Goal: Check status: Check status

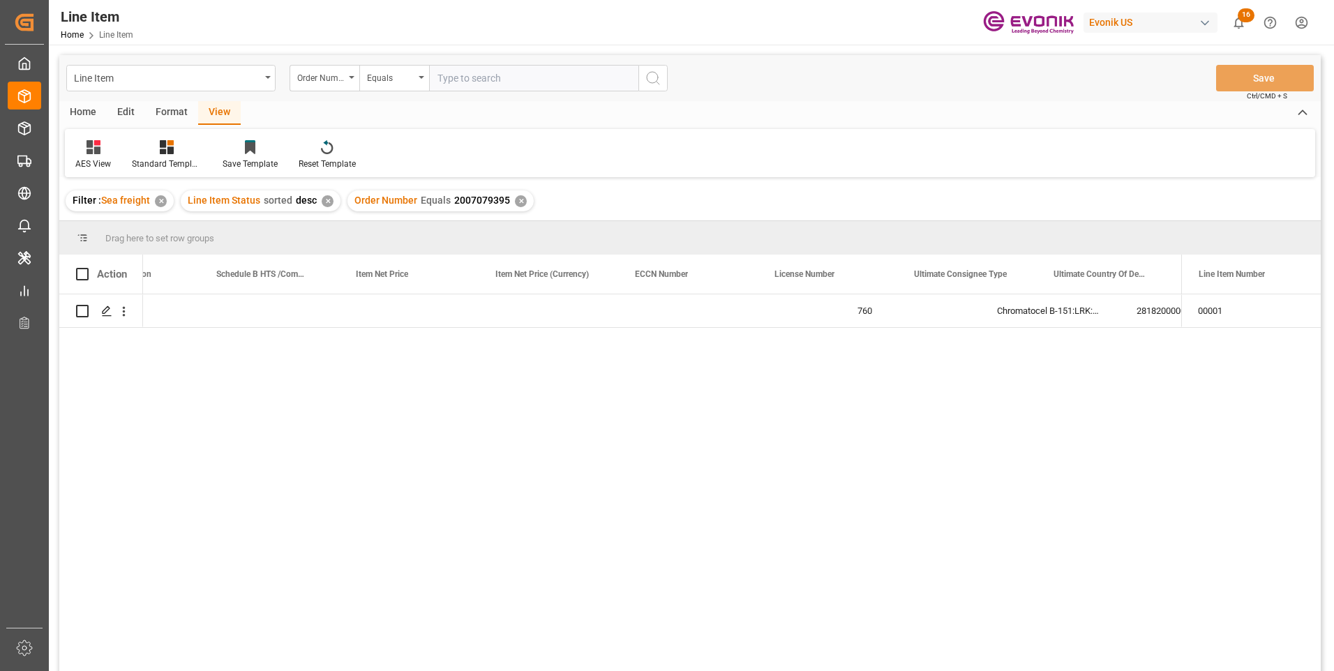
scroll to position [0, 920]
click at [460, 73] on input "text" at bounding box center [533, 78] width 209 height 27
paste input "2007020171"
type input "2007020171"
click at [658, 81] on icon "search button" at bounding box center [652, 78] width 17 height 17
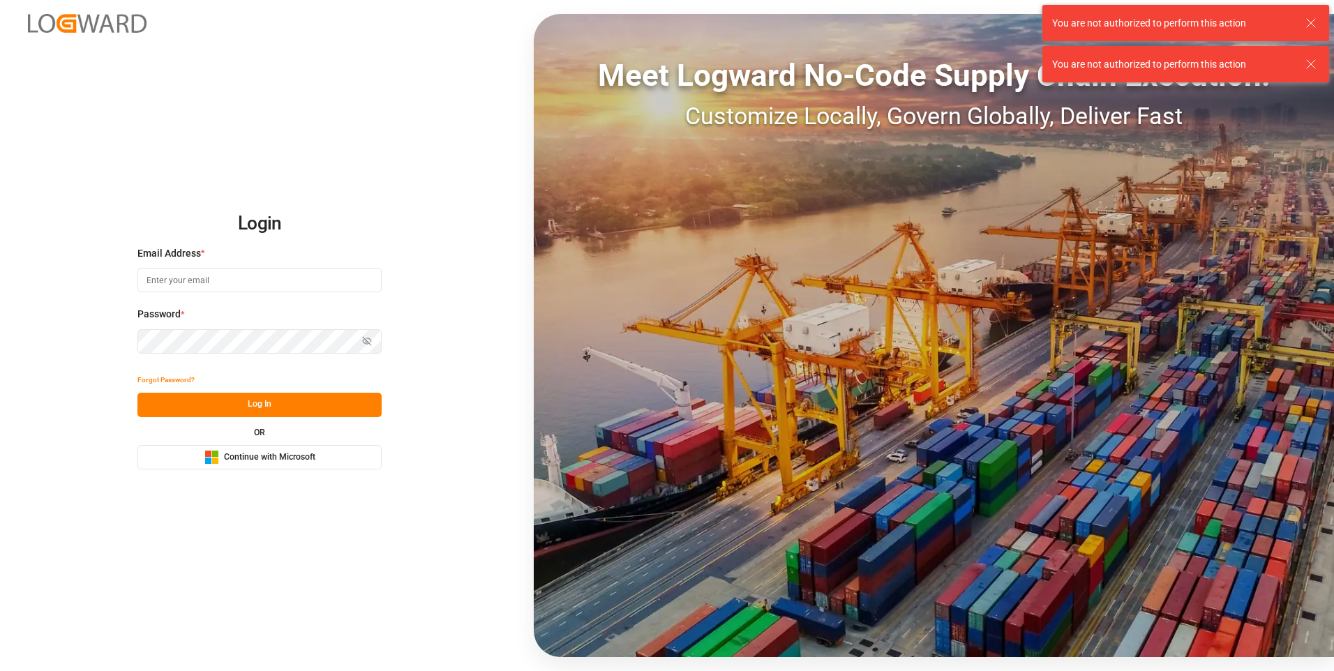
type input "[EMAIL_ADDRESS][DOMAIN_NAME]"
click at [297, 400] on button "Log In" at bounding box center [259, 405] width 244 height 24
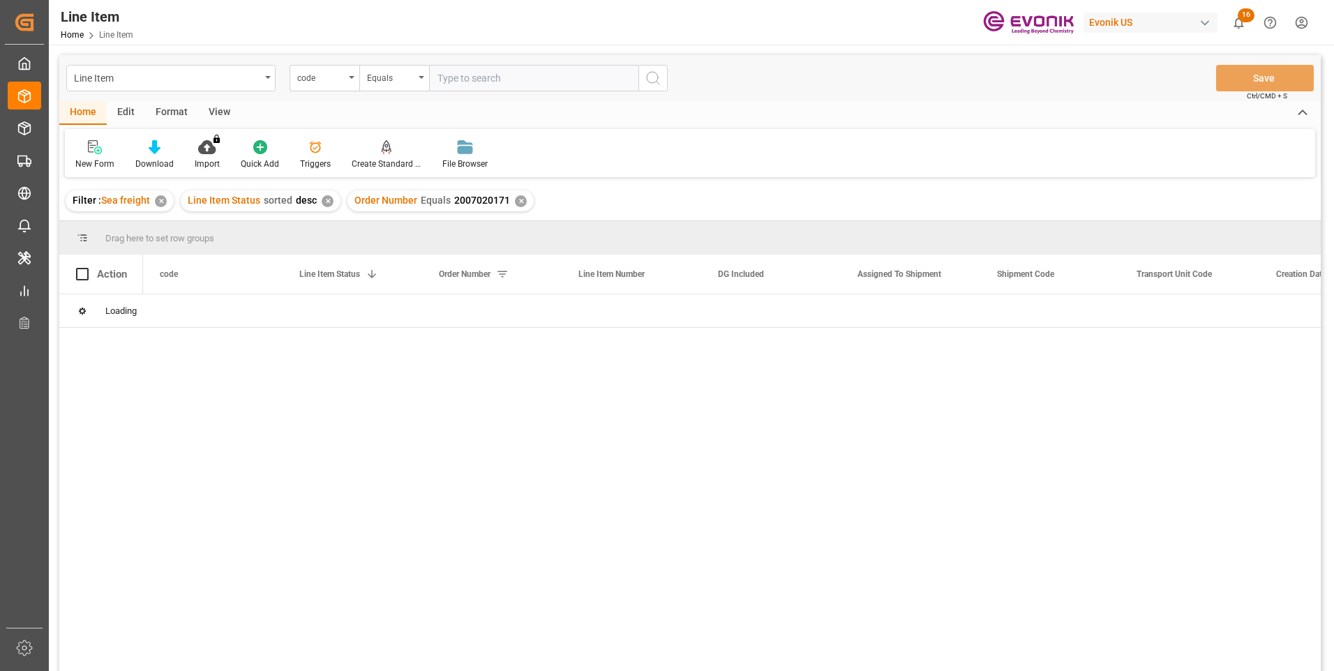
click at [455, 78] on input "text" at bounding box center [533, 78] width 209 height 27
type input "2007020171"
click at [665, 67] on button "search button" at bounding box center [652, 78] width 29 height 27
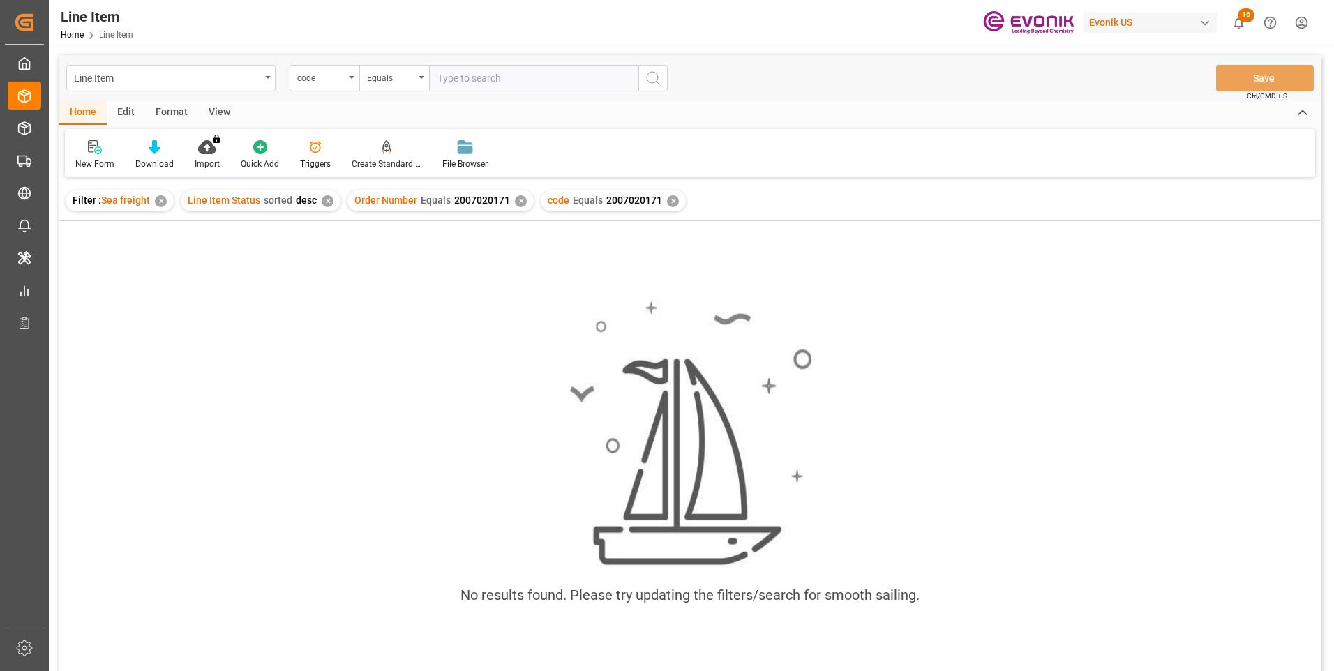
click at [515, 202] on div "✕" at bounding box center [521, 201] width 12 height 12
click at [229, 114] on div "View" at bounding box center [219, 113] width 43 height 24
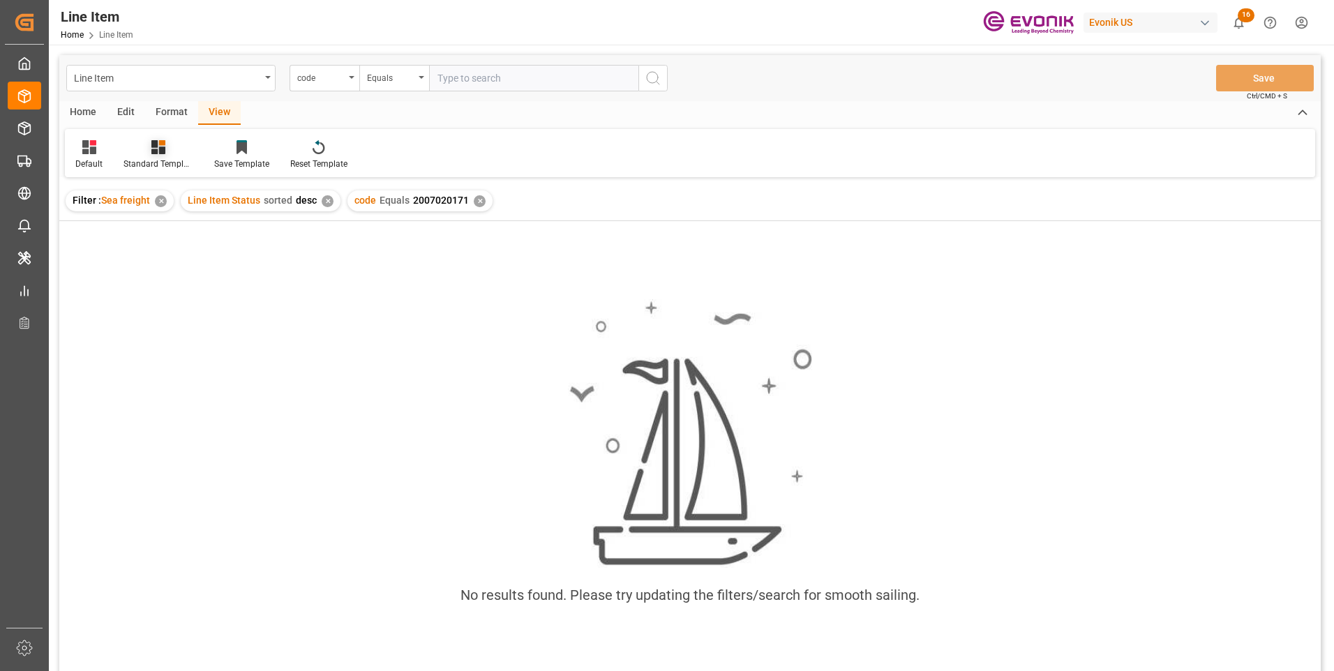
click at [158, 158] on div "Standard Templates" at bounding box center [158, 164] width 70 height 13
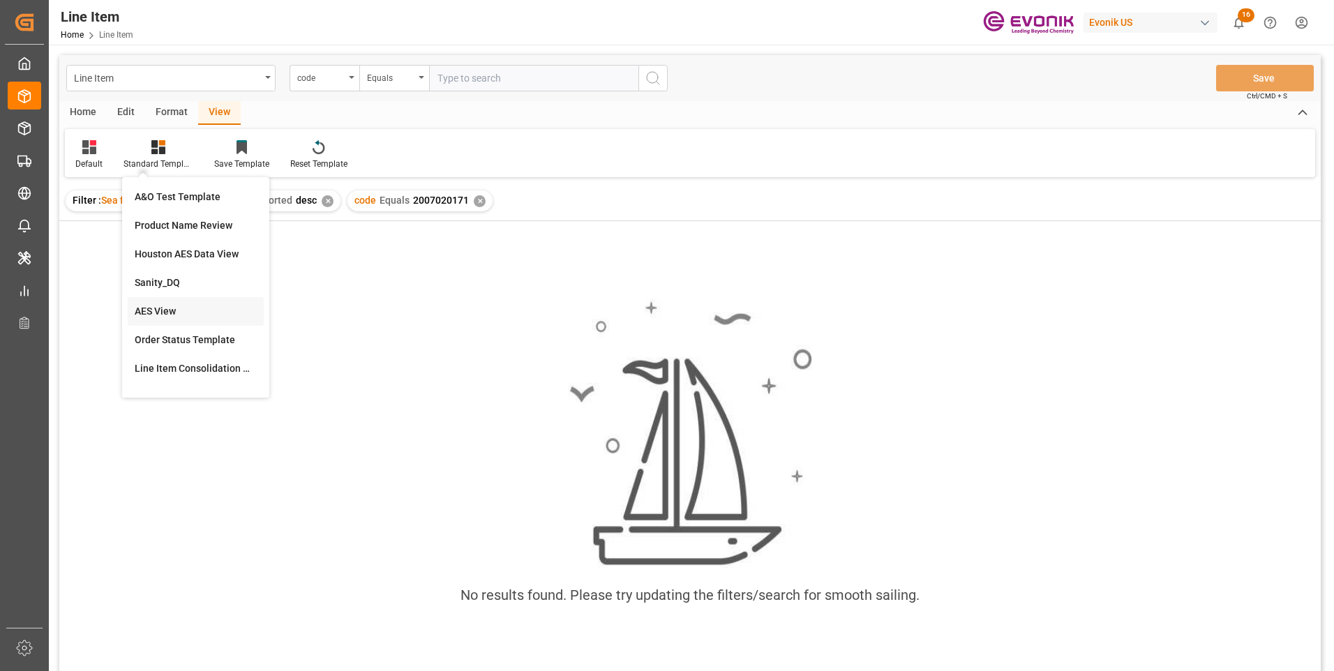
click at [163, 316] on div "AES View" at bounding box center [196, 311] width 122 height 15
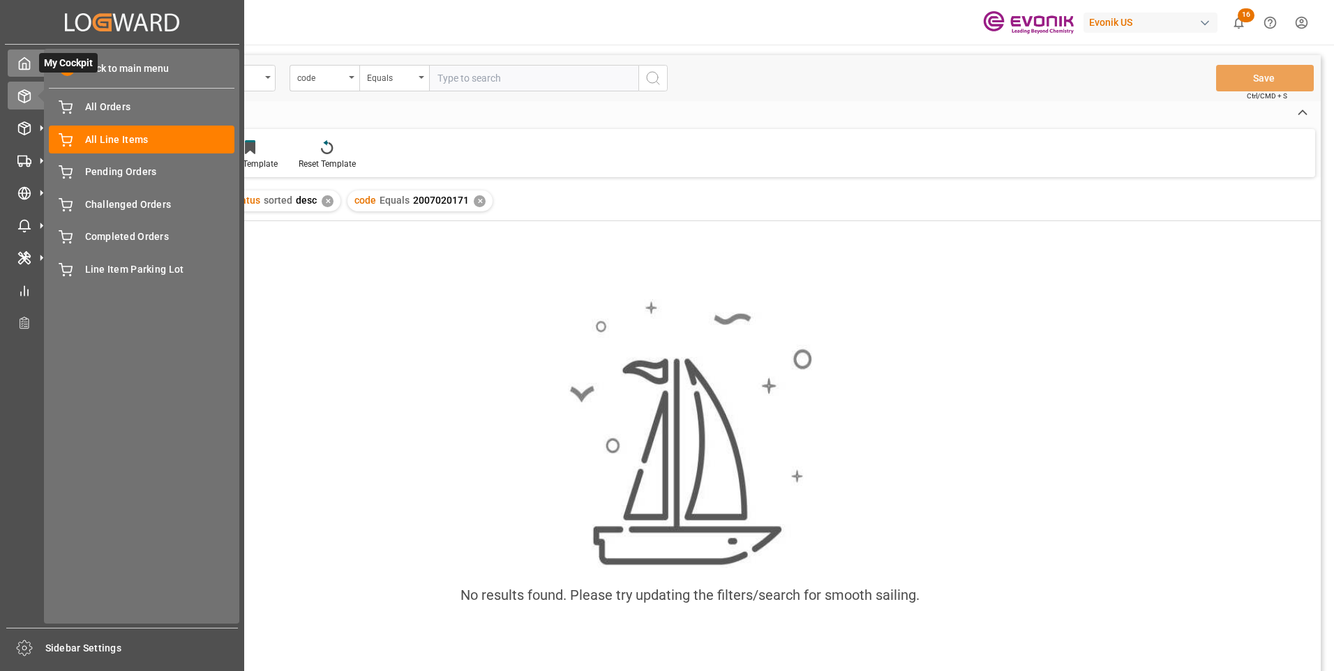
click at [27, 70] on icon at bounding box center [24, 63] width 14 height 14
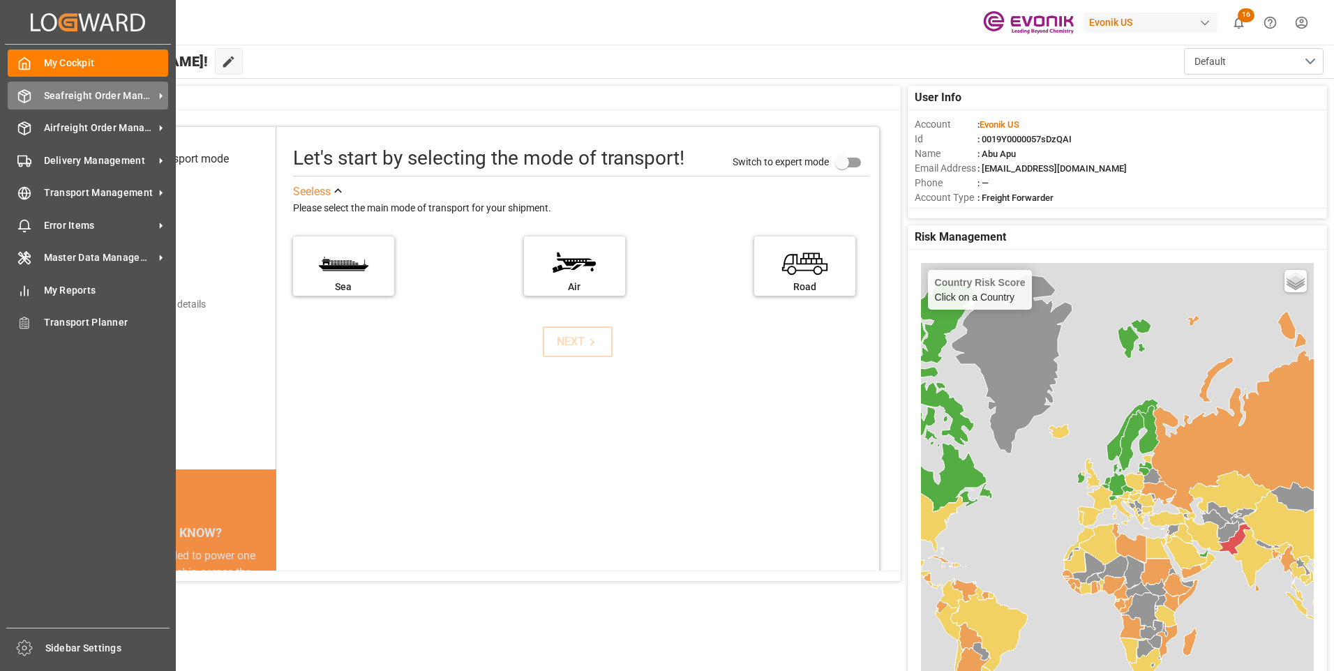
click at [61, 99] on span "Seafreight Order Management" at bounding box center [99, 96] width 110 height 15
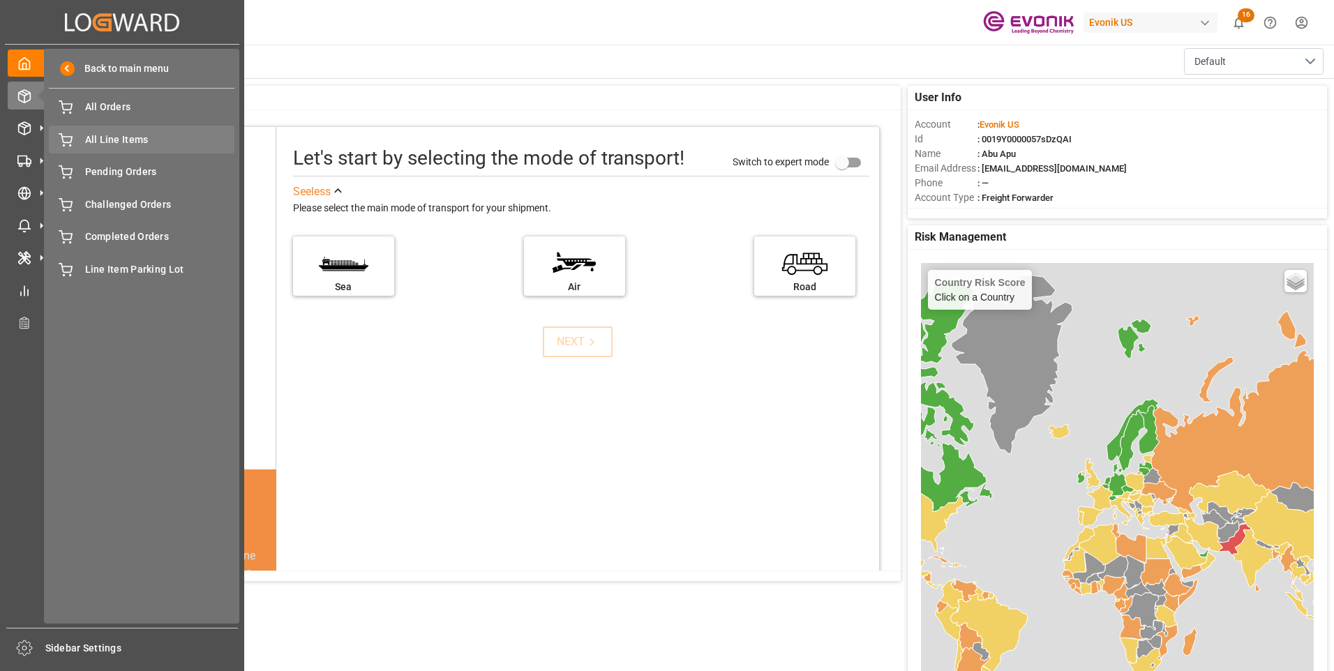
click at [112, 145] on span "All Line Items" at bounding box center [160, 140] width 150 height 15
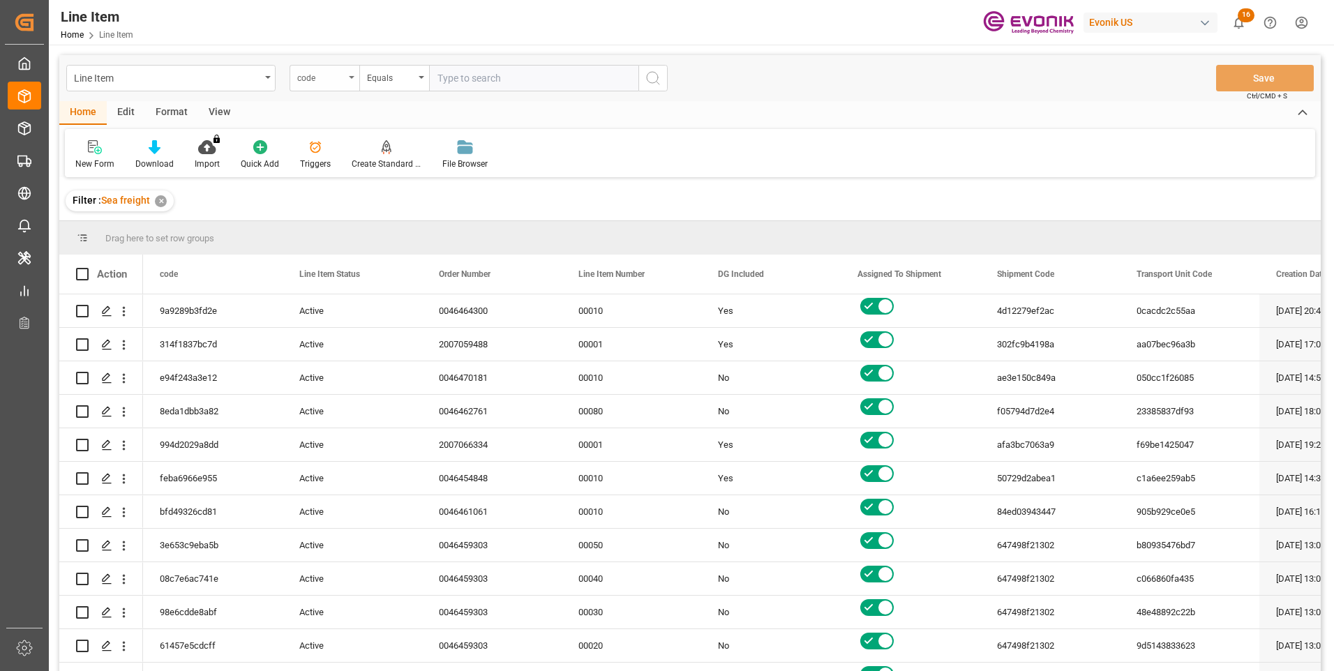
click at [348, 77] on div "code" at bounding box center [324, 78] width 70 height 27
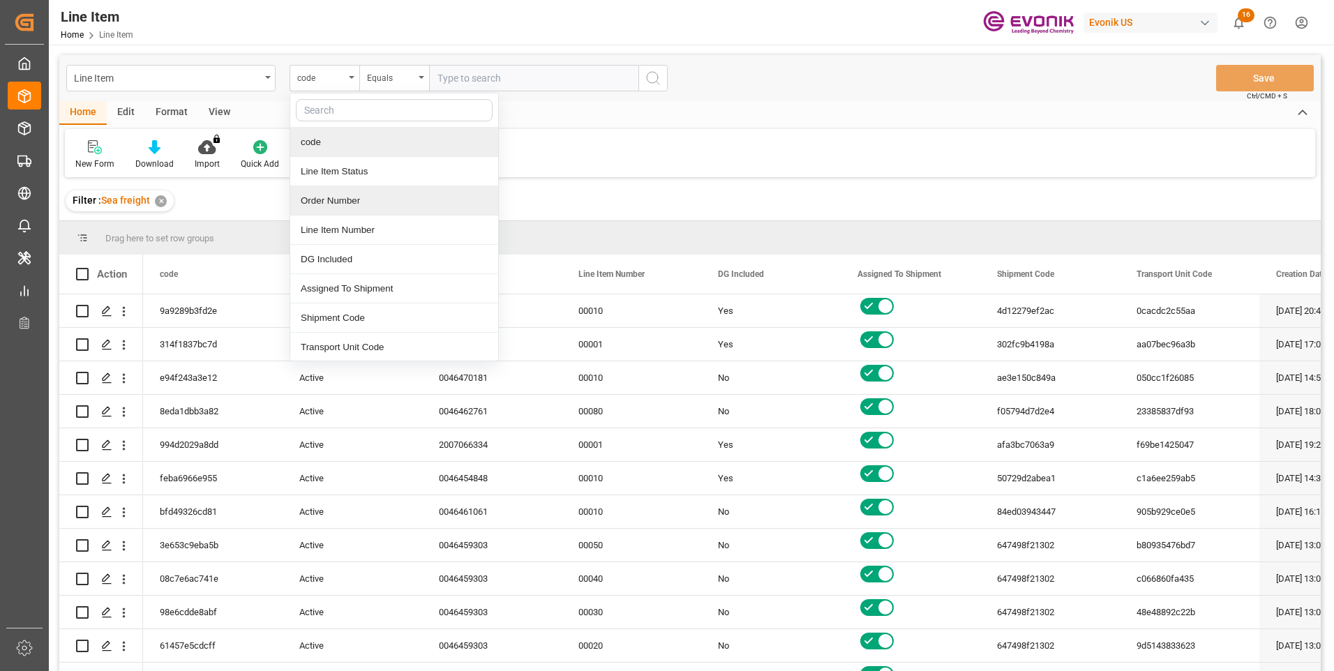
click at [327, 202] on div "Order Number" at bounding box center [394, 200] width 208 height 29
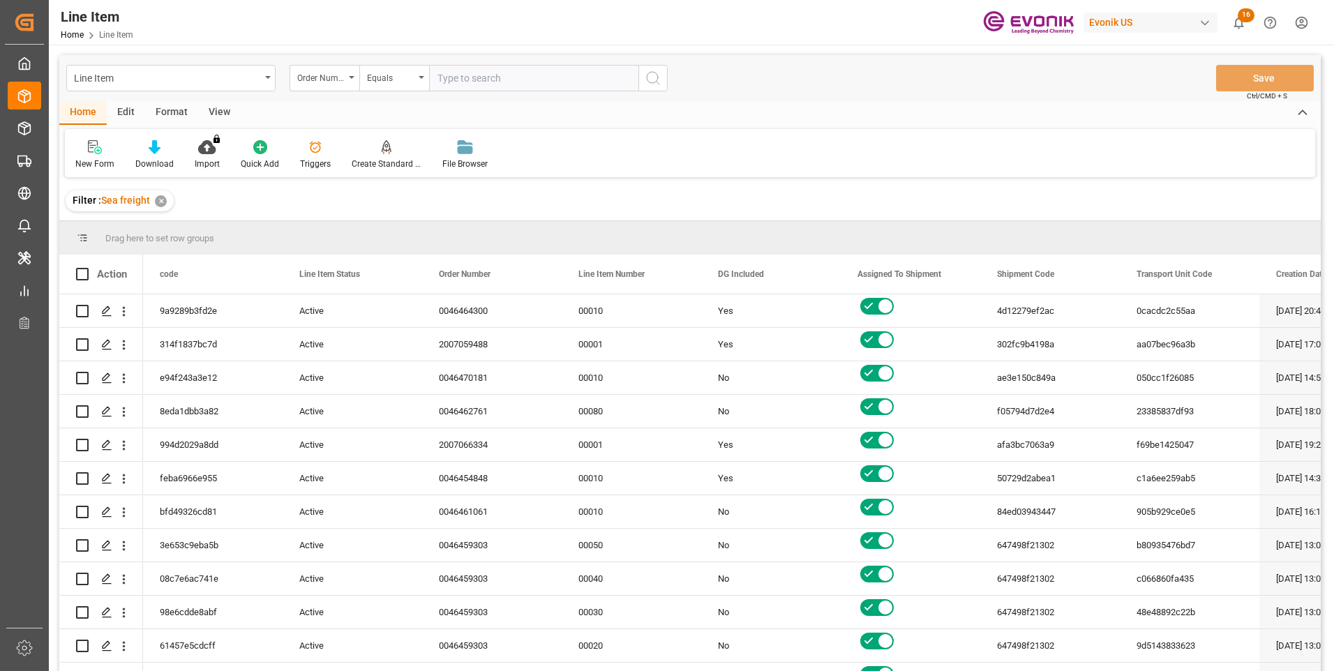
click at [469, 75] on input "text" at bounding box center [533, 78] width 209 height 27
paste input "2007020171"
type input "2007020171"
click at [649, 82] on icon "search button" at bounding box center [652, 78] width 17 height 17
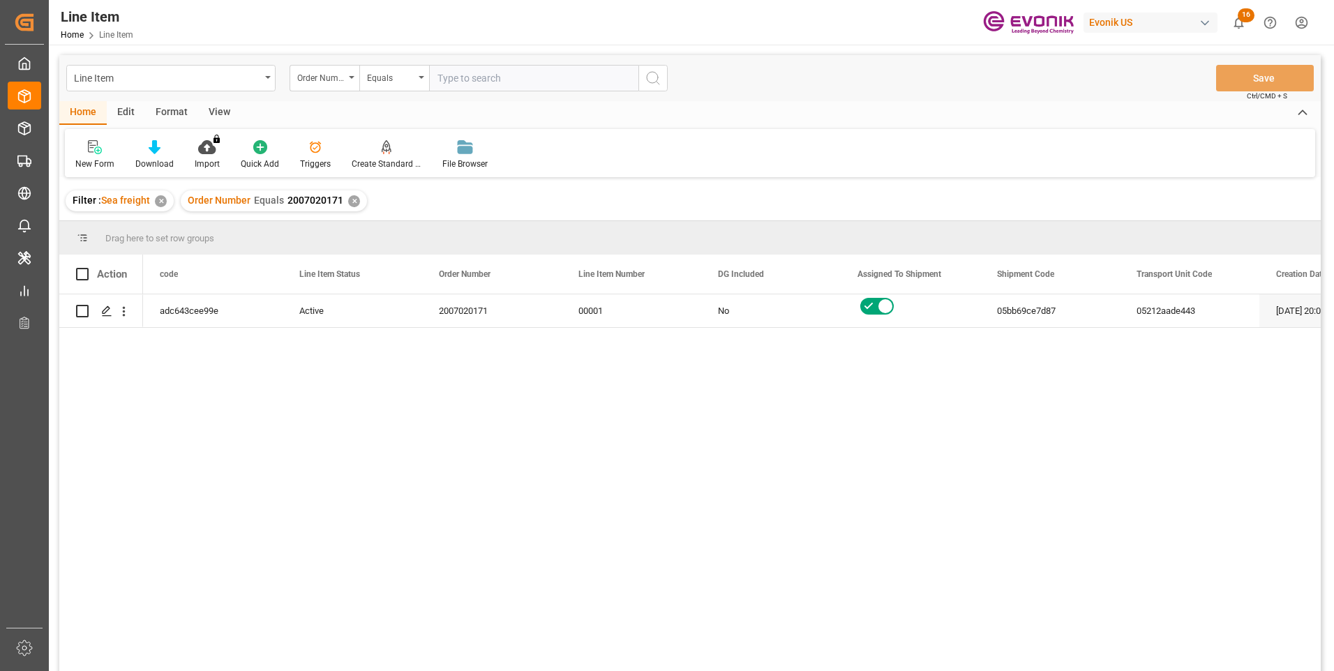
click at [223, 109] on div "View" at bounding box center [219, 113] width 43 height 24
click at [144, 161] on div "Standard Templates" at bounding box center [158, 164] width 70 height 13
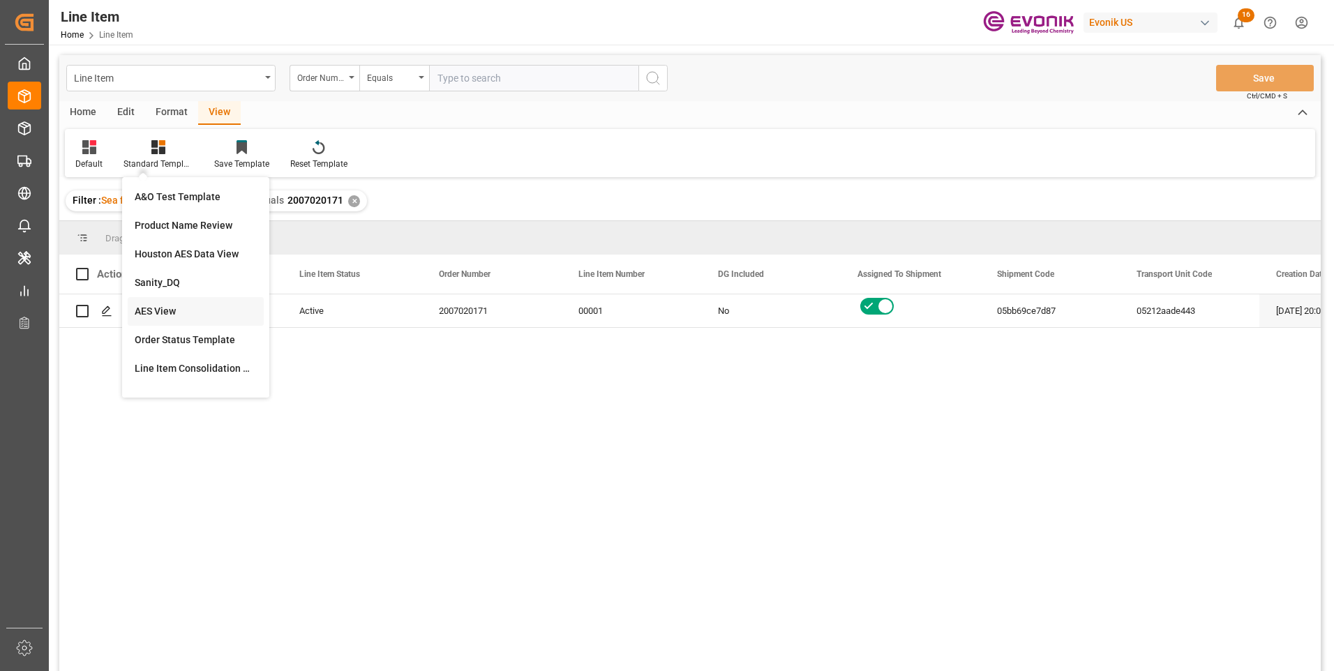
click at [158, 316] on div "AES View" at bounding box center [196, 311] width 122 height 15
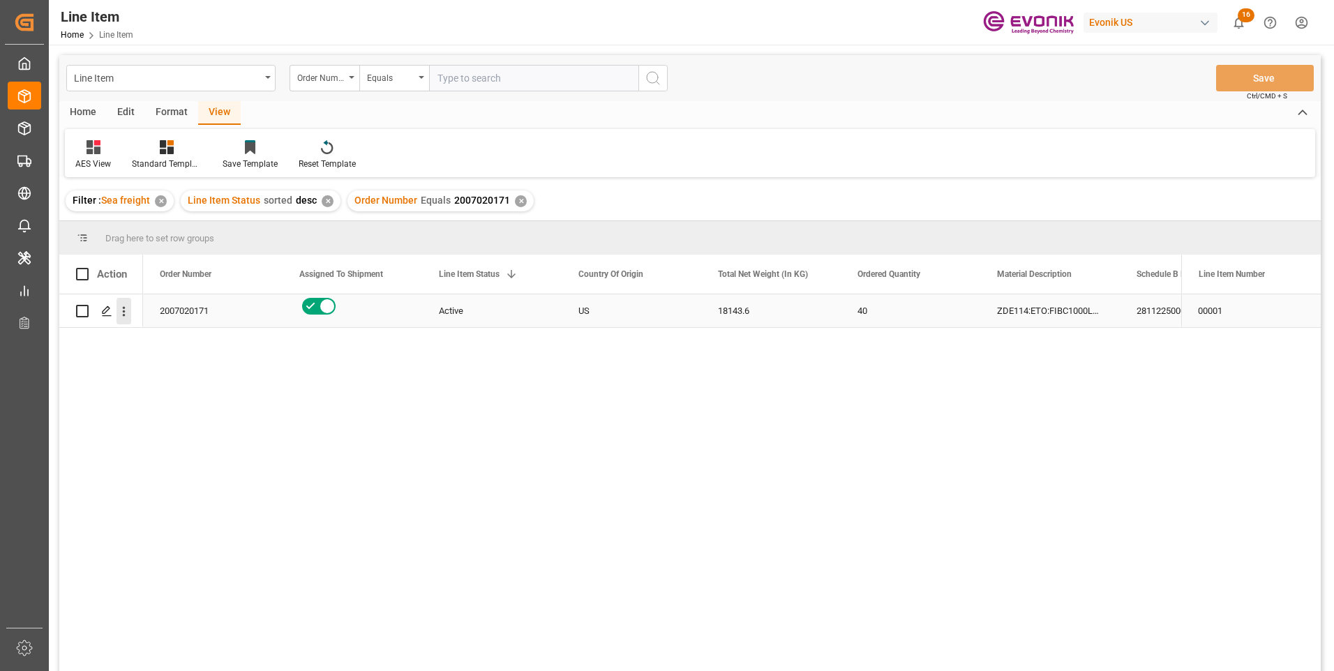
click at [120, 313] on icon "open menu" at bounding box center [123, 311] width 15 height 15
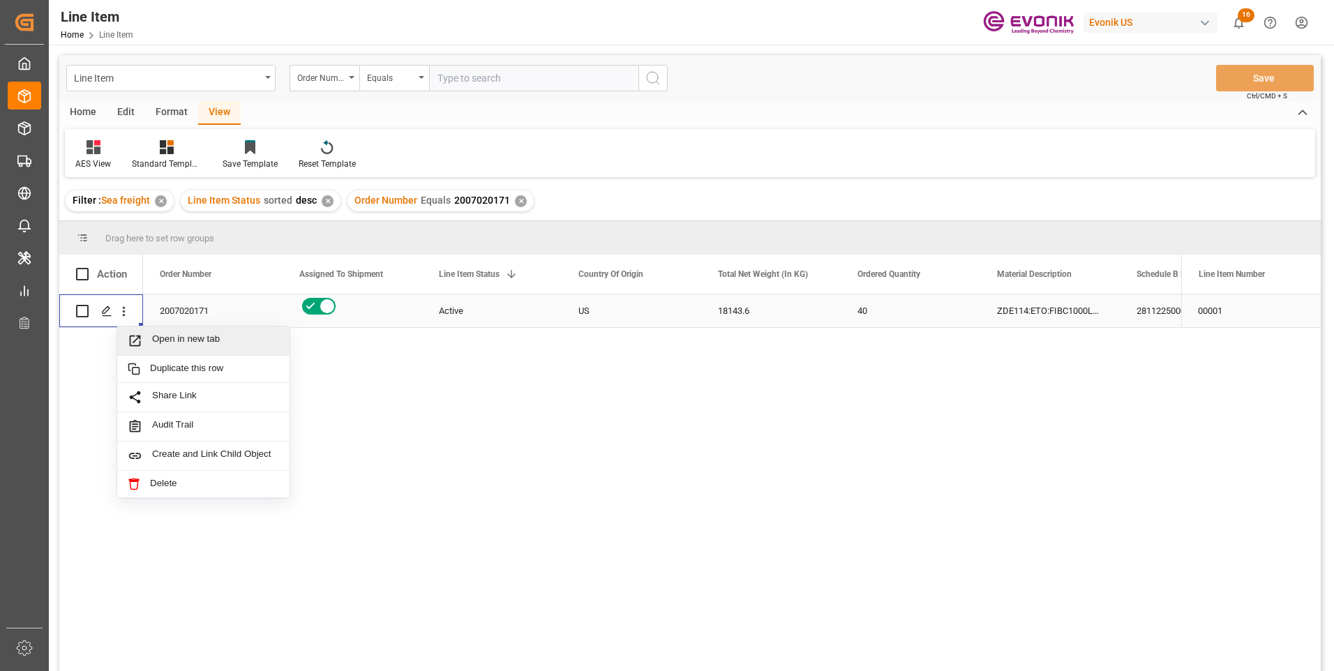
click at [158, 345] on span "Open in new tab" at bounding box center [215, 340] width 127 height 15
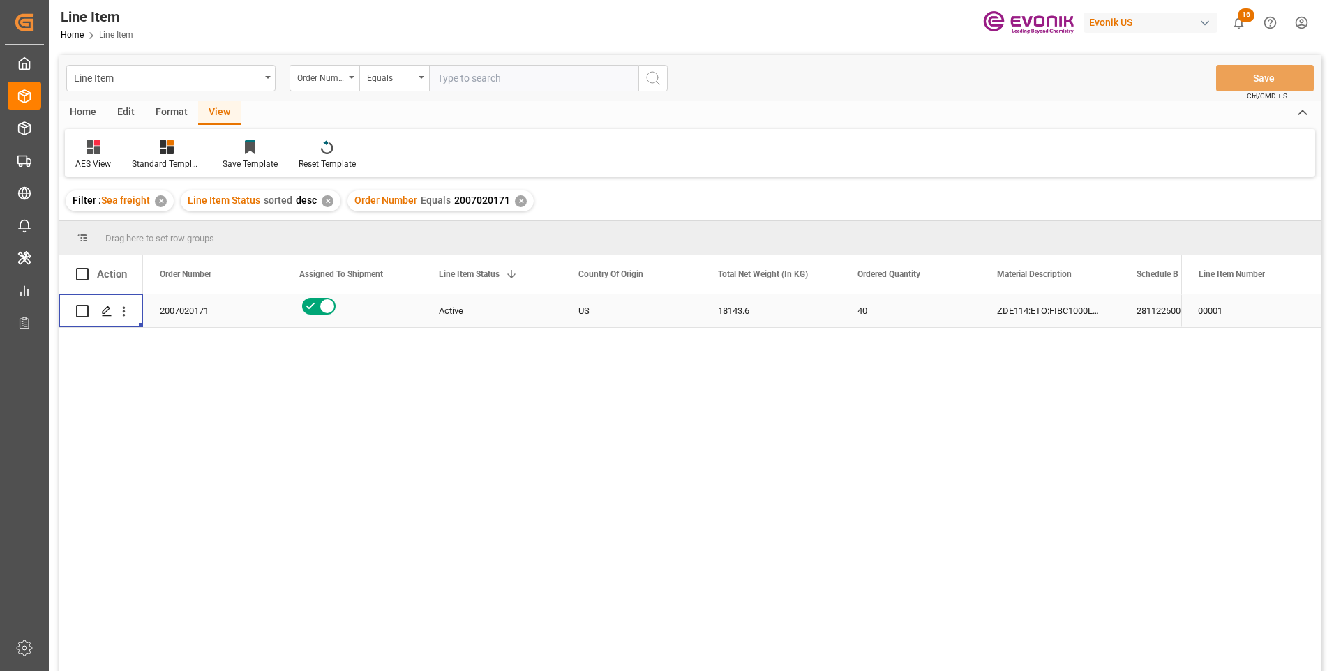
click at [730, 310] on div "18143.6" at bounding box center [770, 310] width 139 height 33
drag, startPoint x: 1143, startPoint y: 310, endPoint x: 1104, endPoint y: 368, distance: 69.3
click at [1143, 310] on div "2811225000" at bounding box center [1188, 310] width 139 height 33
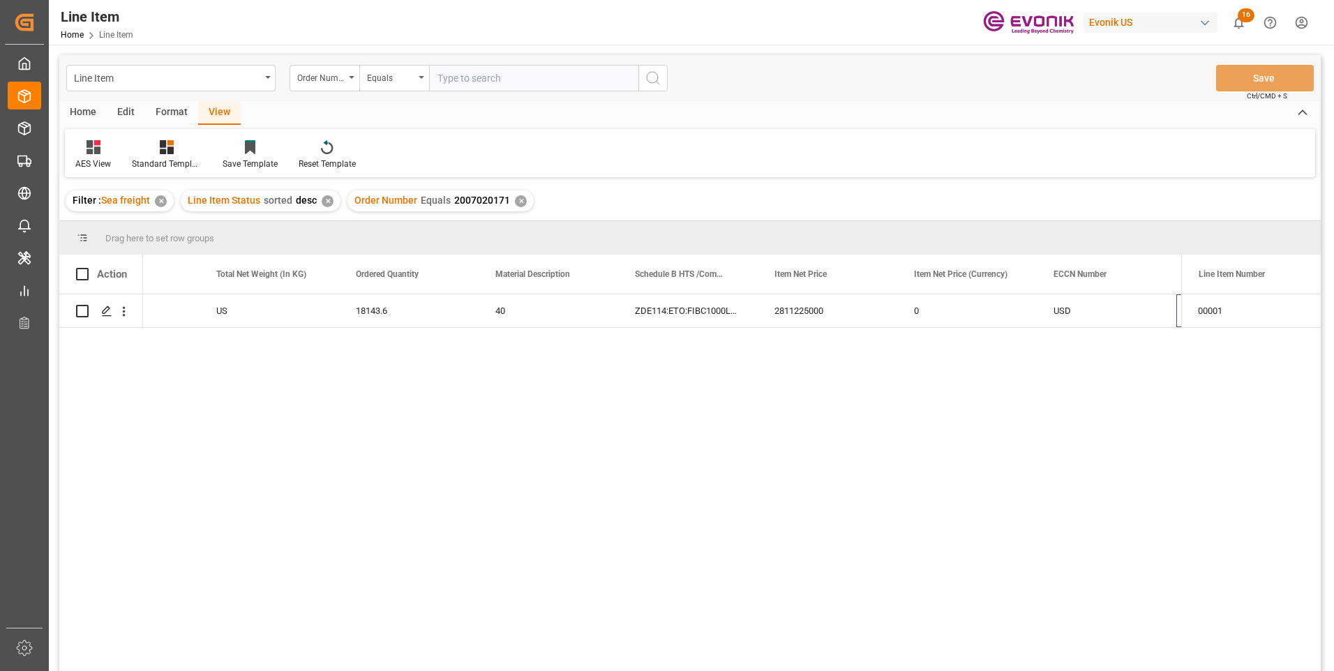
scroll to position [0, 501]
click at [472, 75] on input "text" at bounding box center [533, 78] width 209 height 27
paste input "2007020135"
type input "2007020135"
click at [658, 77] on circle "search button" at bounding box center [652, 77] width 11 height 11
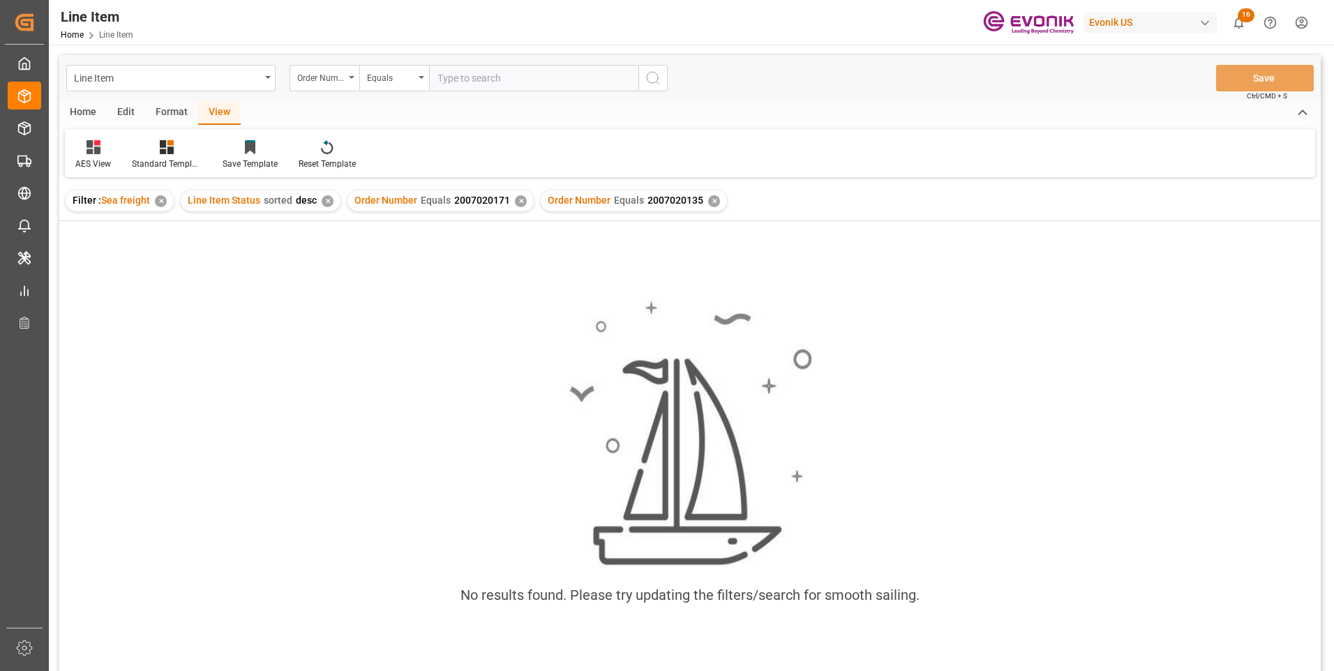
click at [515, 202] on div "✕" at bounding box center [521, 201] width 12 height 12
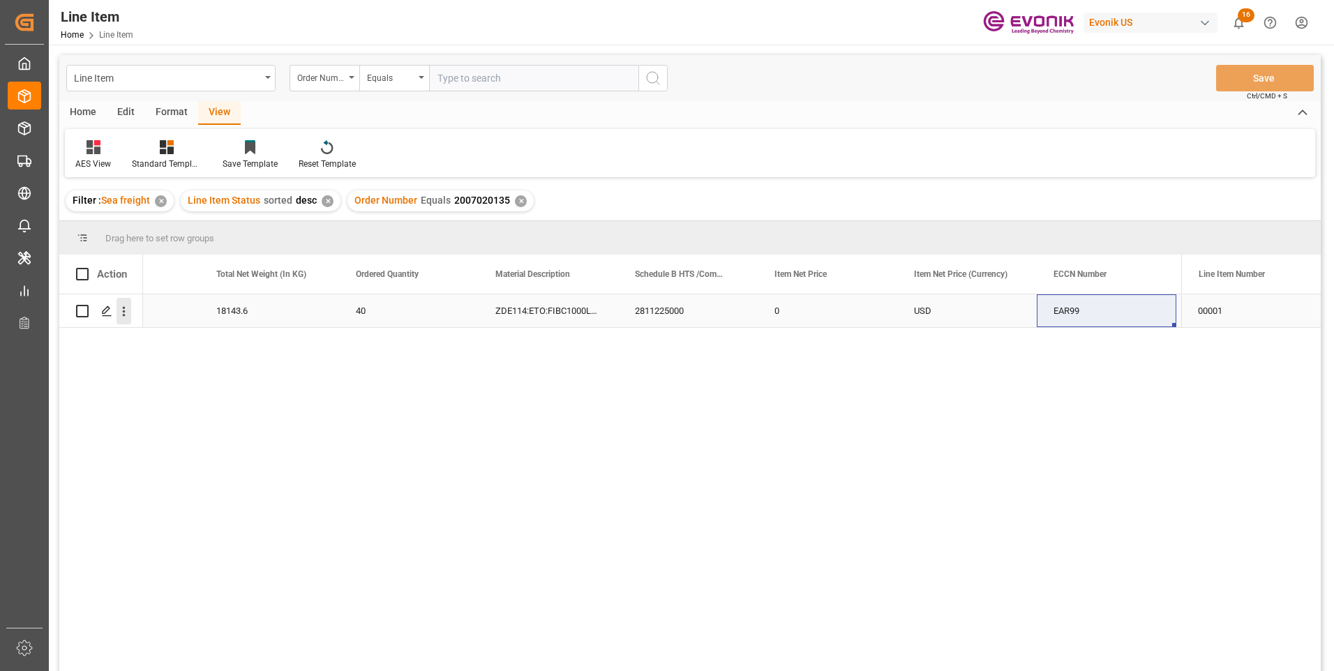
click at [124, 315] on icon "open menu" at bounding box center [124, 312] width 3 height 10
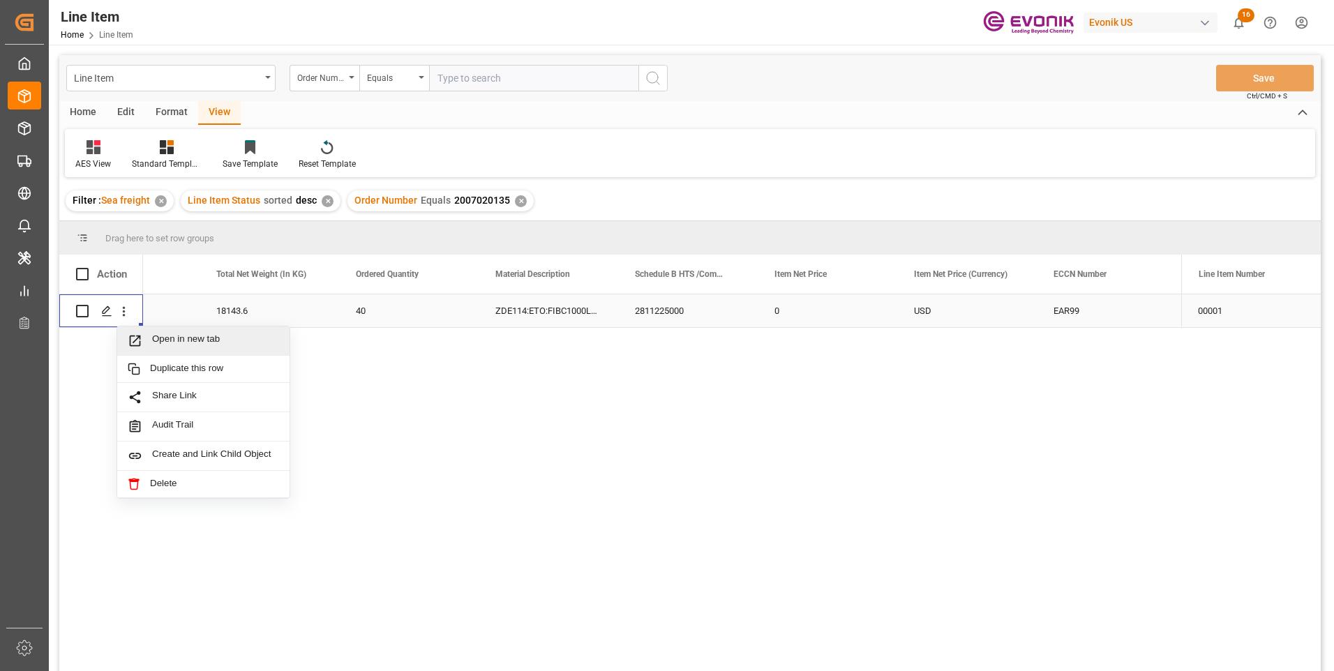
click at [152, 345] on span "Open in new tab" at bounding box center [215, 340] width 127 height 15
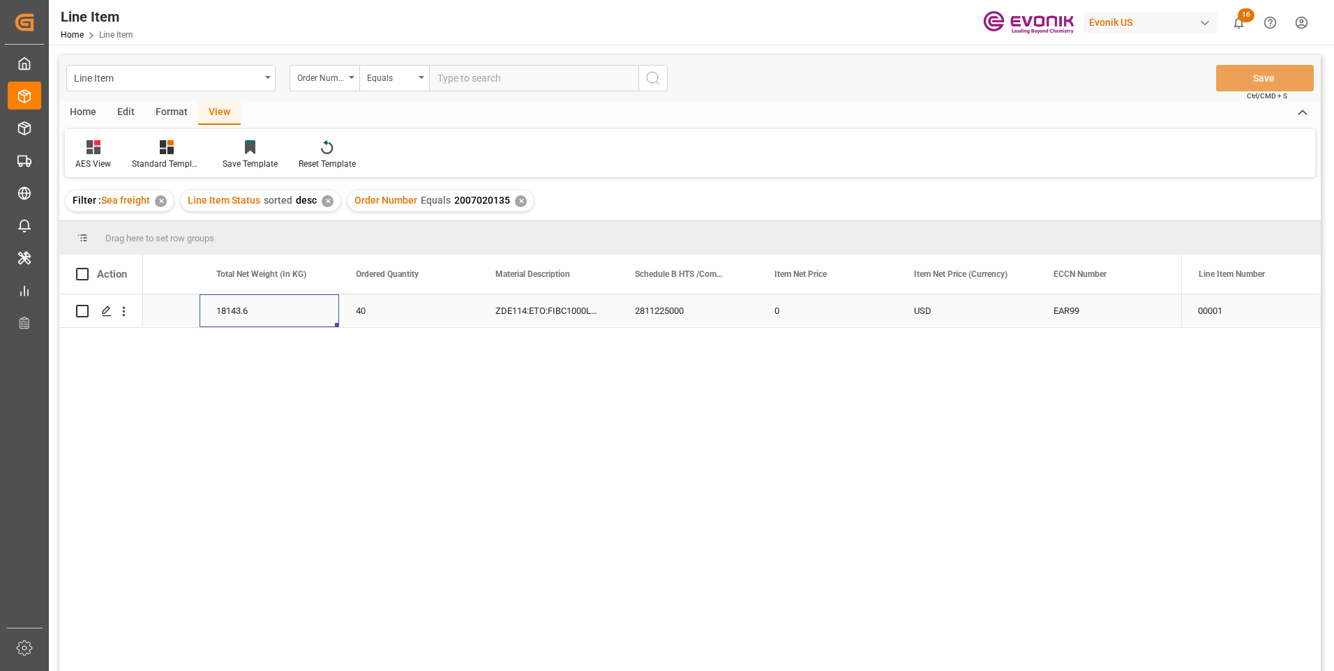
click at [250, 315] on div "18143.6" at bounding box center [268, 310] width 139 height 33
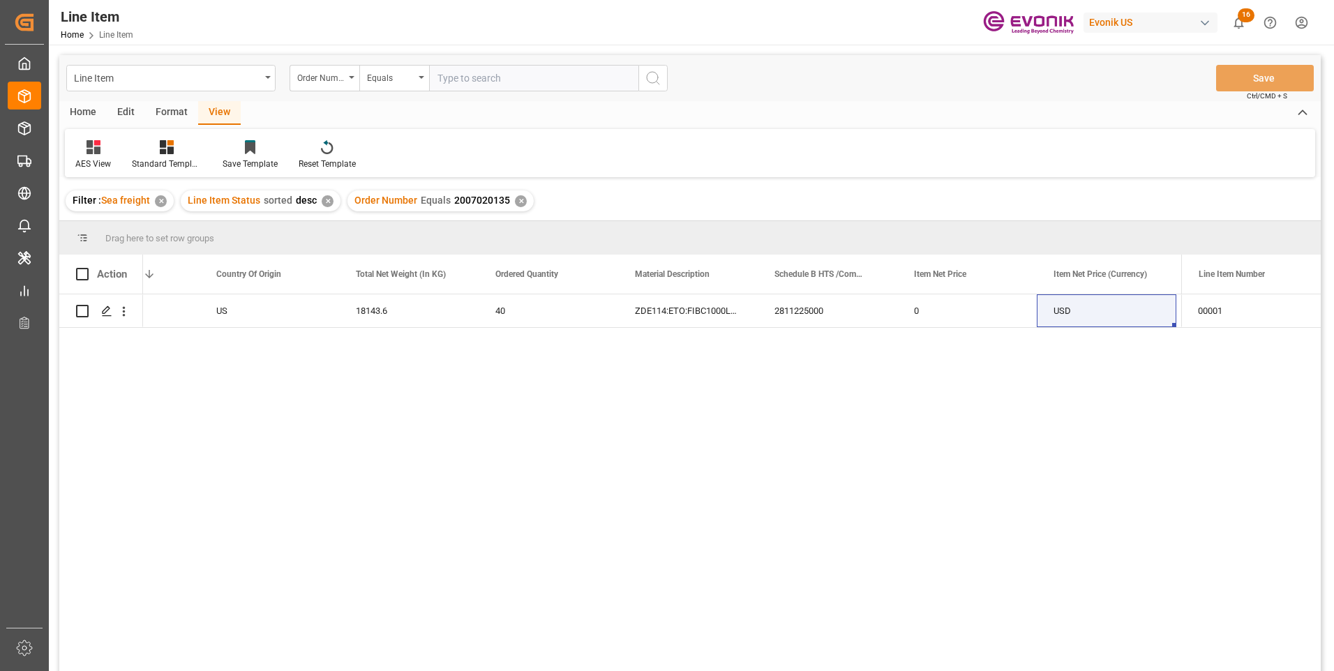
click at [455, 75] on input "text" at bounding box center [533, 78] width 209 height 27
paste input "2007020171"
type input "2007020171"
click at [649, 75] on icon "search button" at bounding box center [652, 78] width 17 height 17
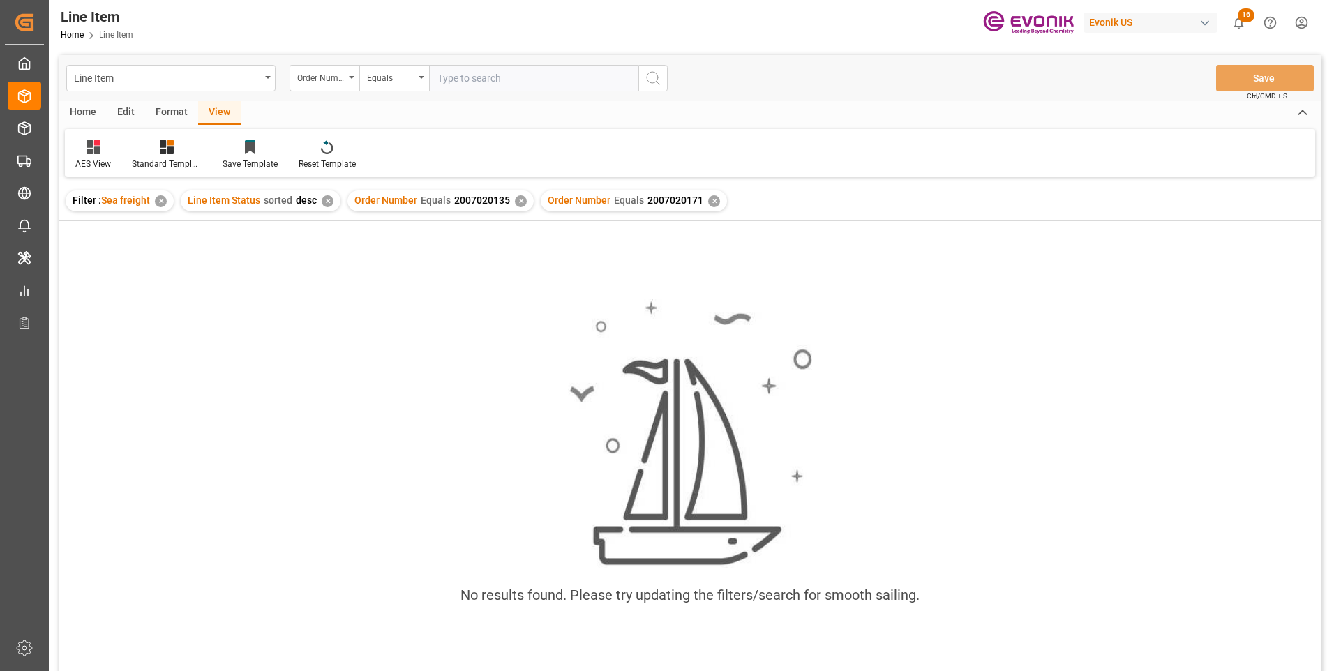
click at [515, 200] on div "✕" at bounding box center [521, 201] width 12 height 12
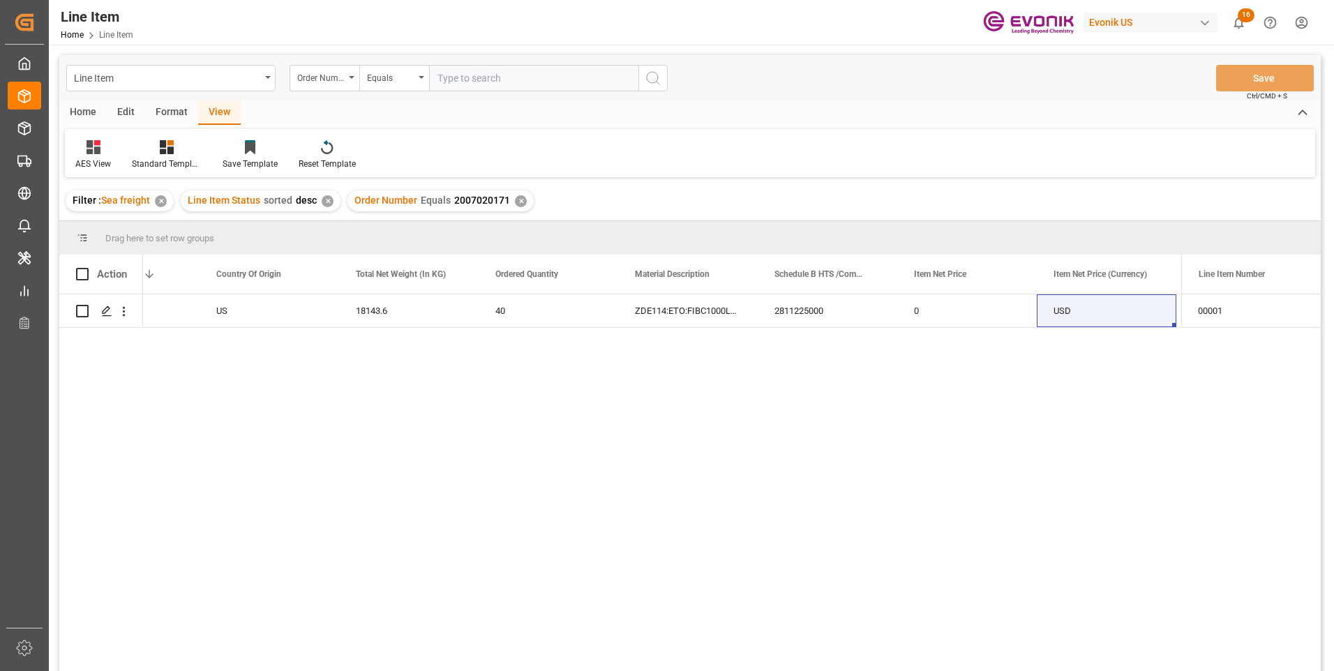
click at [486, 82] on input "text" at bounding box center [533, 78] width 209 height 27
paste input "0046462111"
type input "0046462111"
click at [657, 72] on icon "search button" at bounding box center [652, 78] width 17 height 17
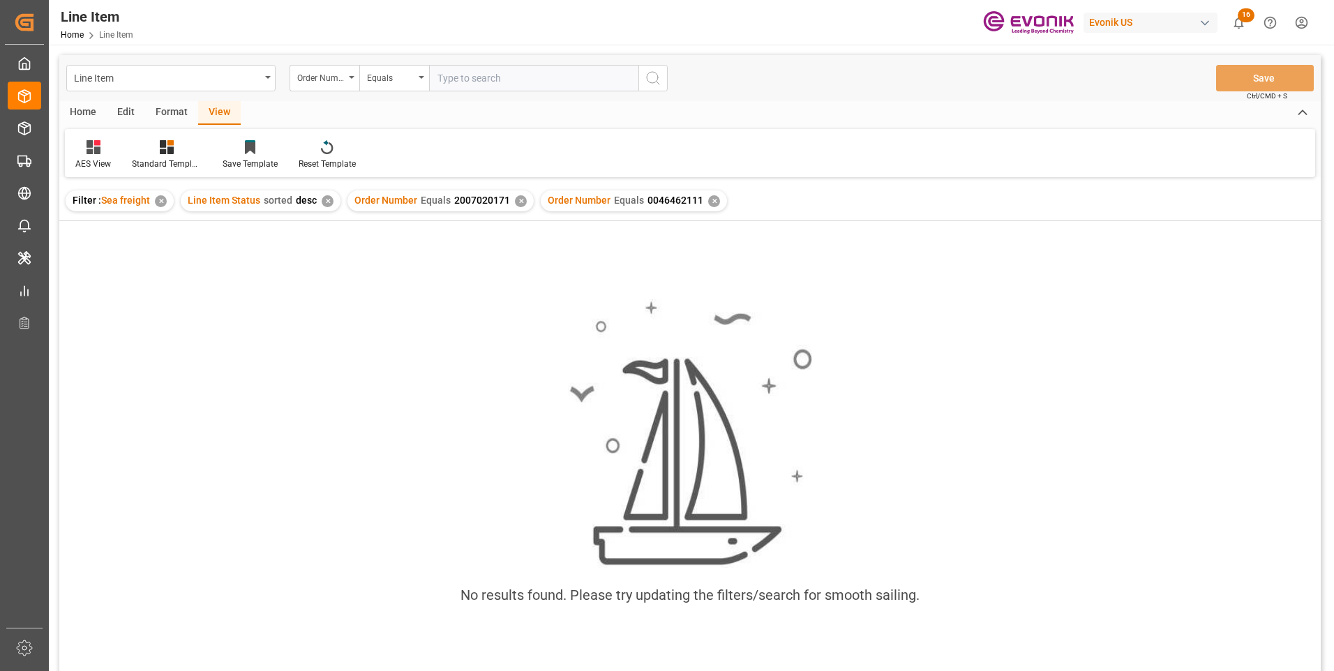
click at [518, 206] on div "✕" at bounding box center [521, 201] width 12 height 12
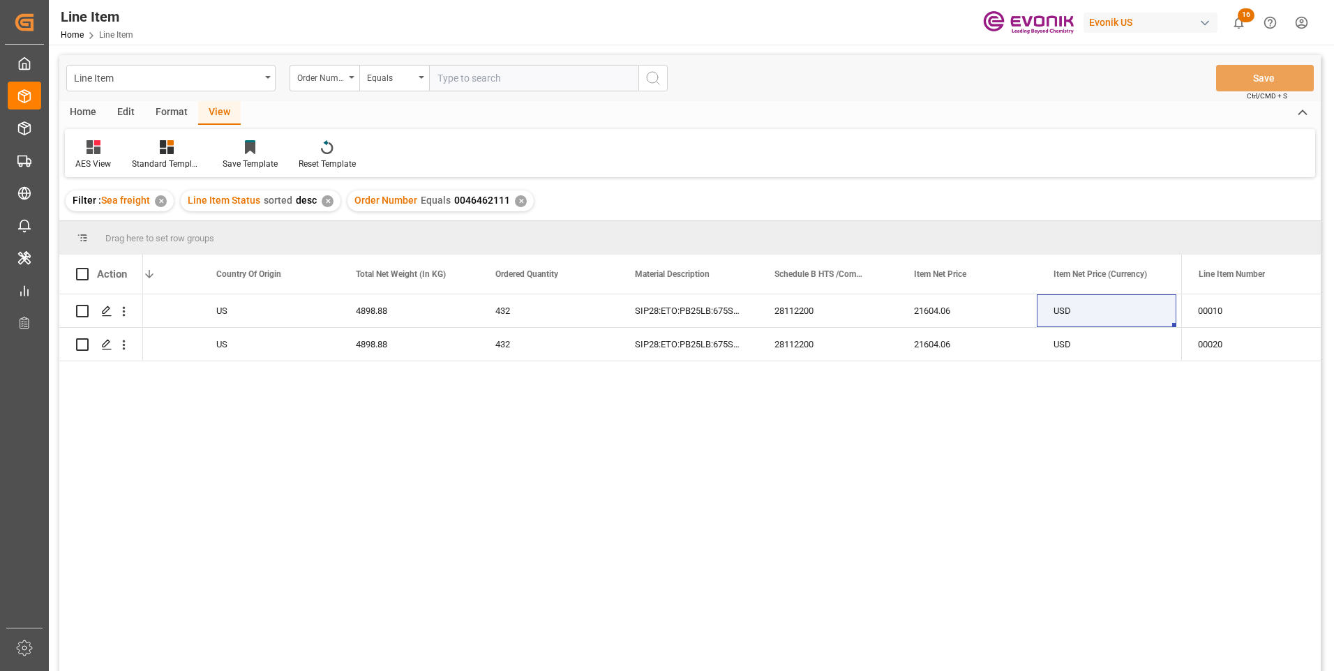
click at [455, 75] on input "text" at bounding box center [533, 78] width 209 height 27
paste input "0046465884"
type input "0046465884"
click at [654, 76] on icon "search button" at bounding box center [652, 78] width 17 height 17
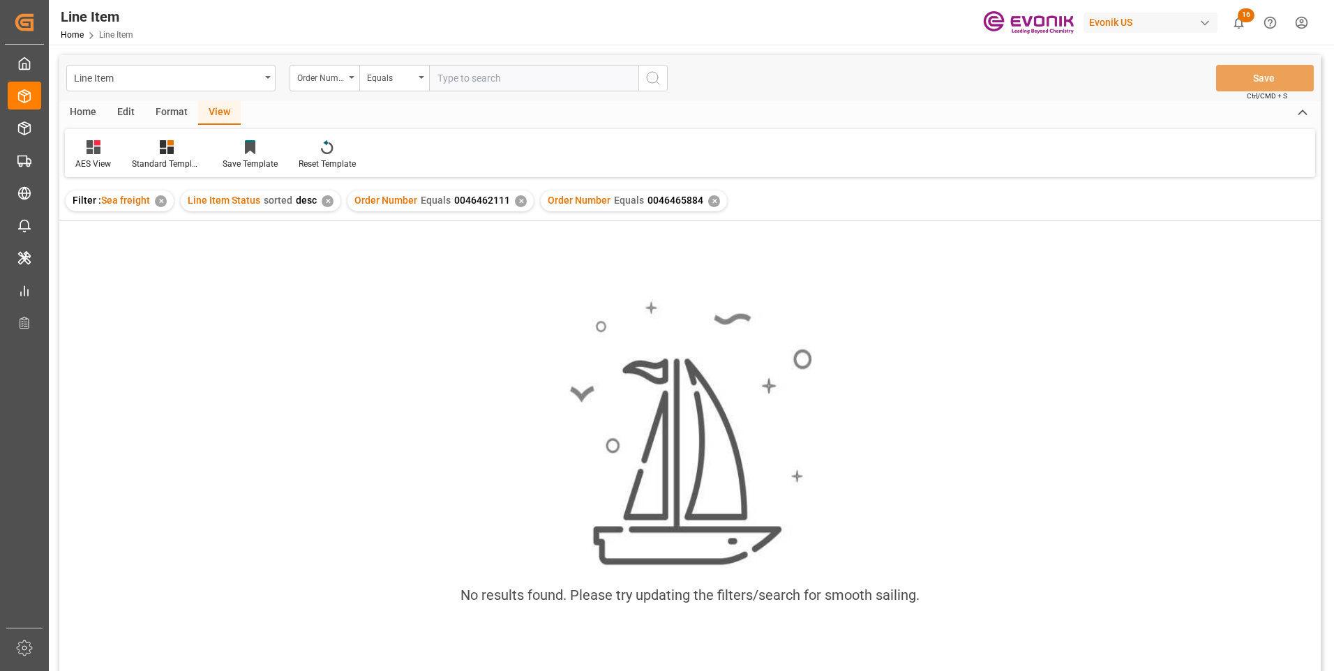
click at [515, 199] on div "✕" at bounding box center [521, 201] width 12 height 12
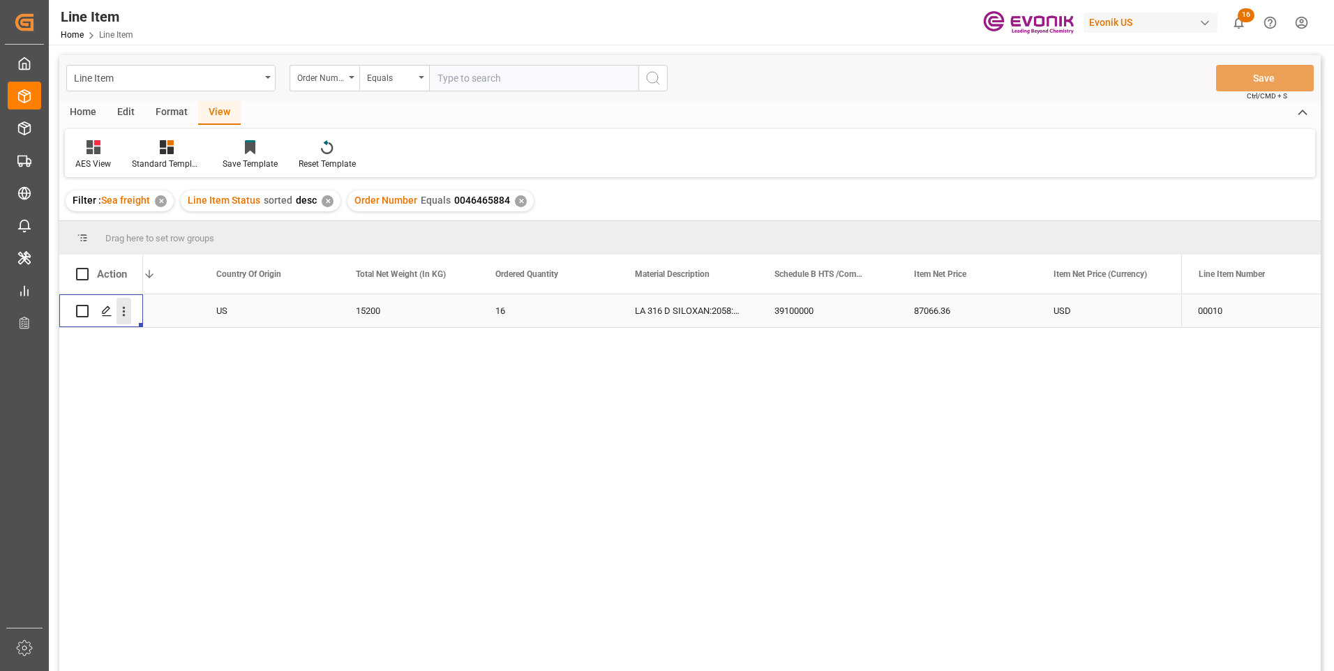
click at [123, 312] on icon "open menu" at bounding box center [123, 311] width 15 height 15
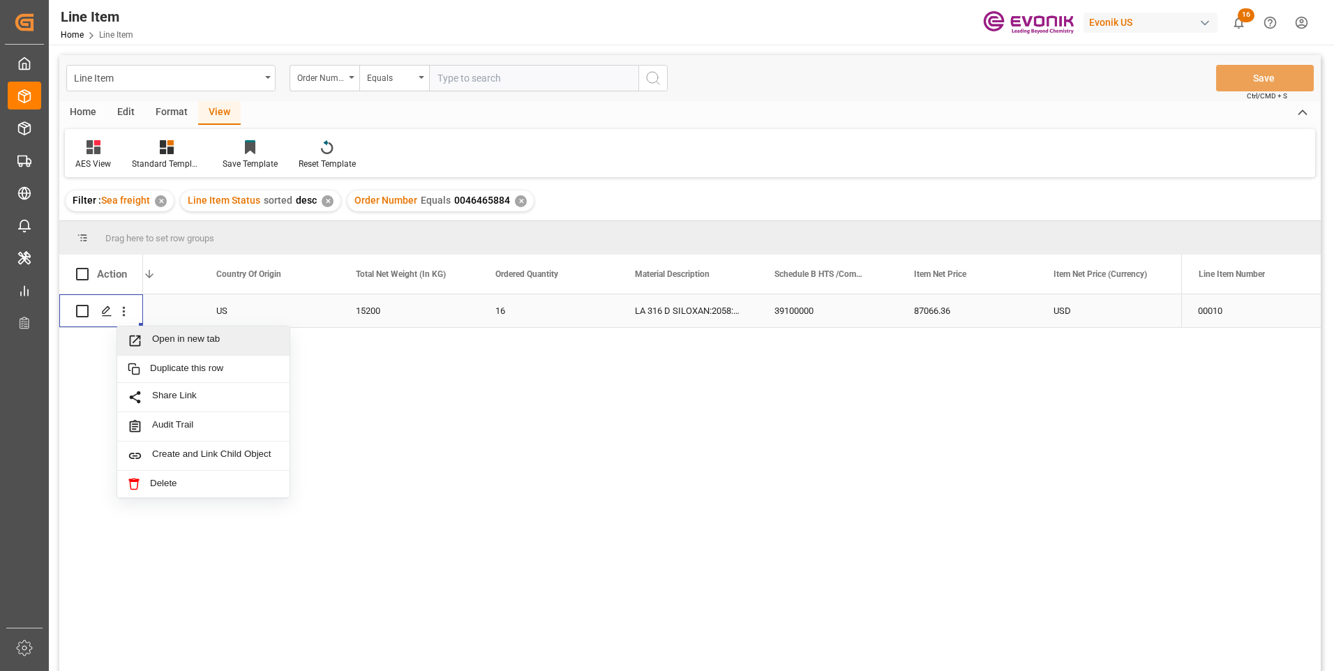
click at [157, 340] on span "Open in new tab" at bounding box center [215, 340] width 127 height 15
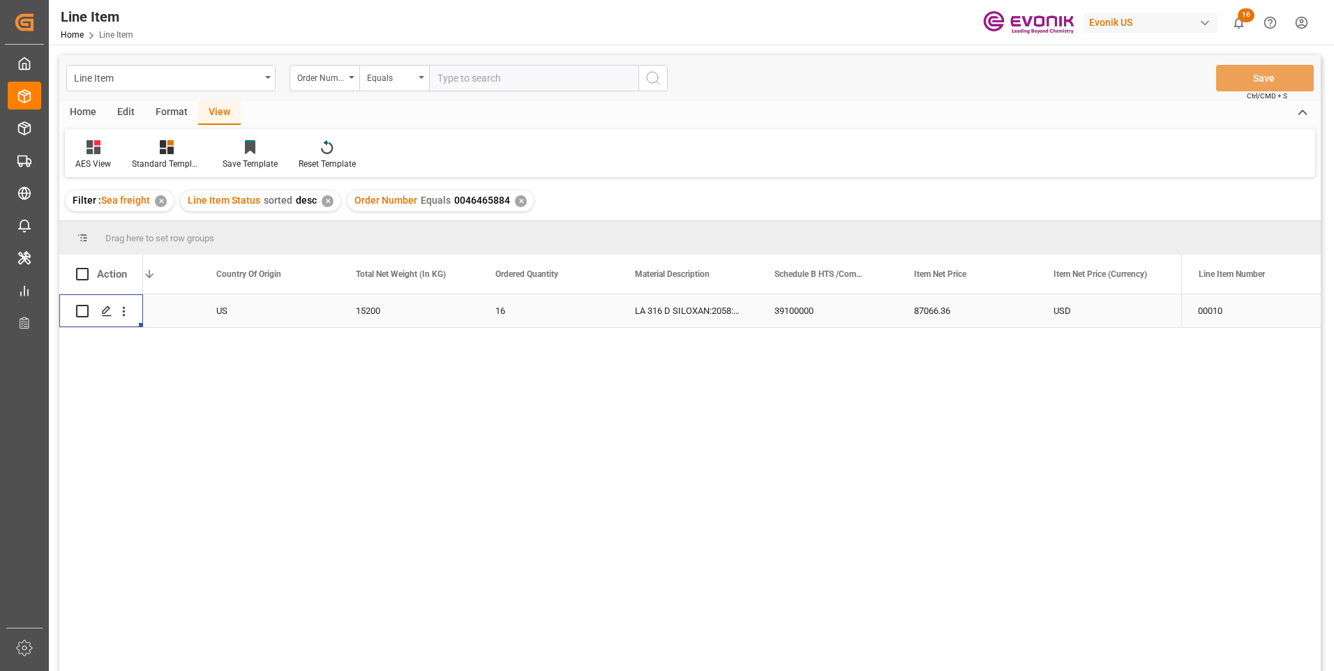
click at [370, 304] on div "15200" at bounding box center [408, 310] width 139 height 33
click at [935, 308] on div "87066.36" at bounding box center [966, 310] width 139 height 33
click at [1094, 310] on div "USD" at bounding box center [1105, 310] width 139 height 33
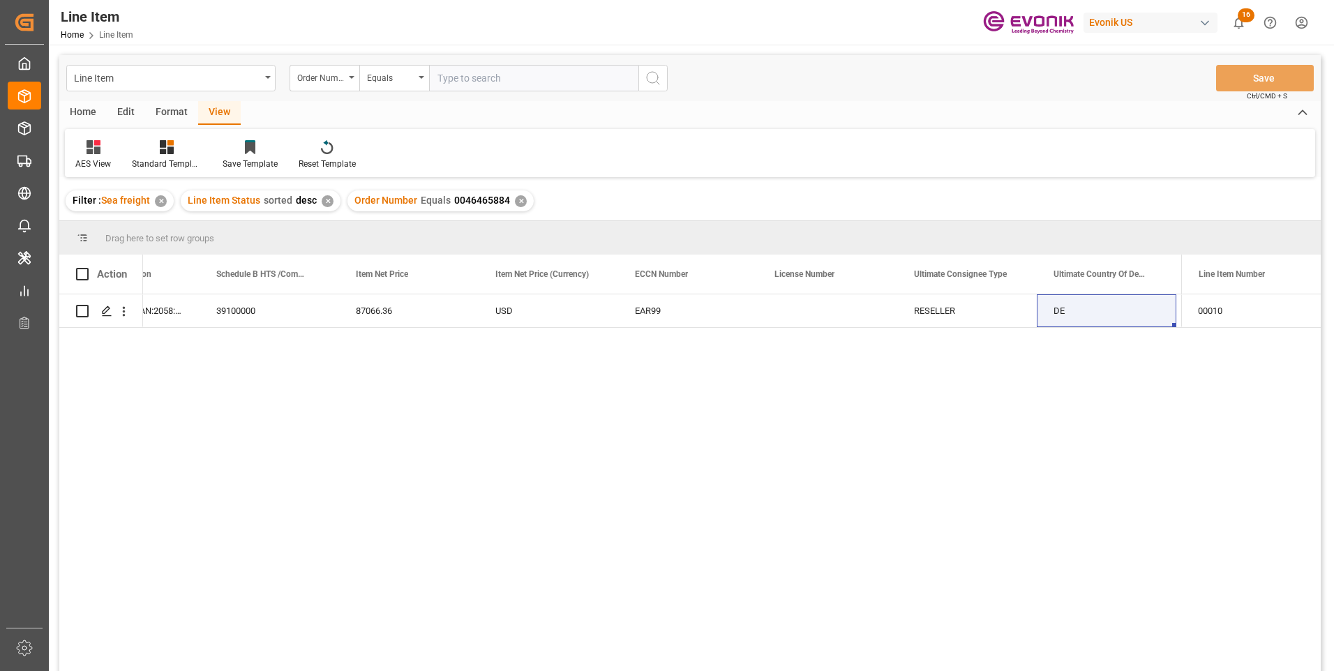
click at [500, 77] on input "text" at bounding box center [533, 78] width 209 height 27
paste input "0046448615"
type input "0046448615"
click at [654, 79] on icon "search button" at bounding box center [652, 78] width 17 height 17
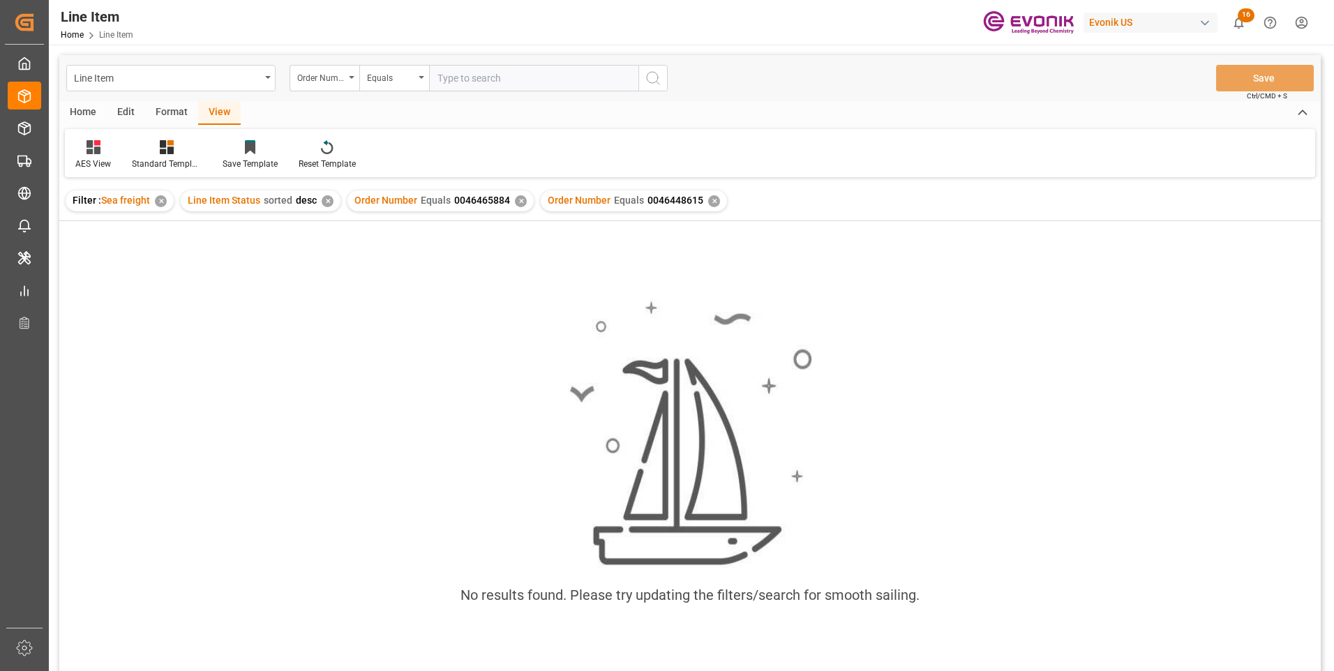
click at [515, 202] on div "✕" at bounding box center [521, 201] width 12 height 12
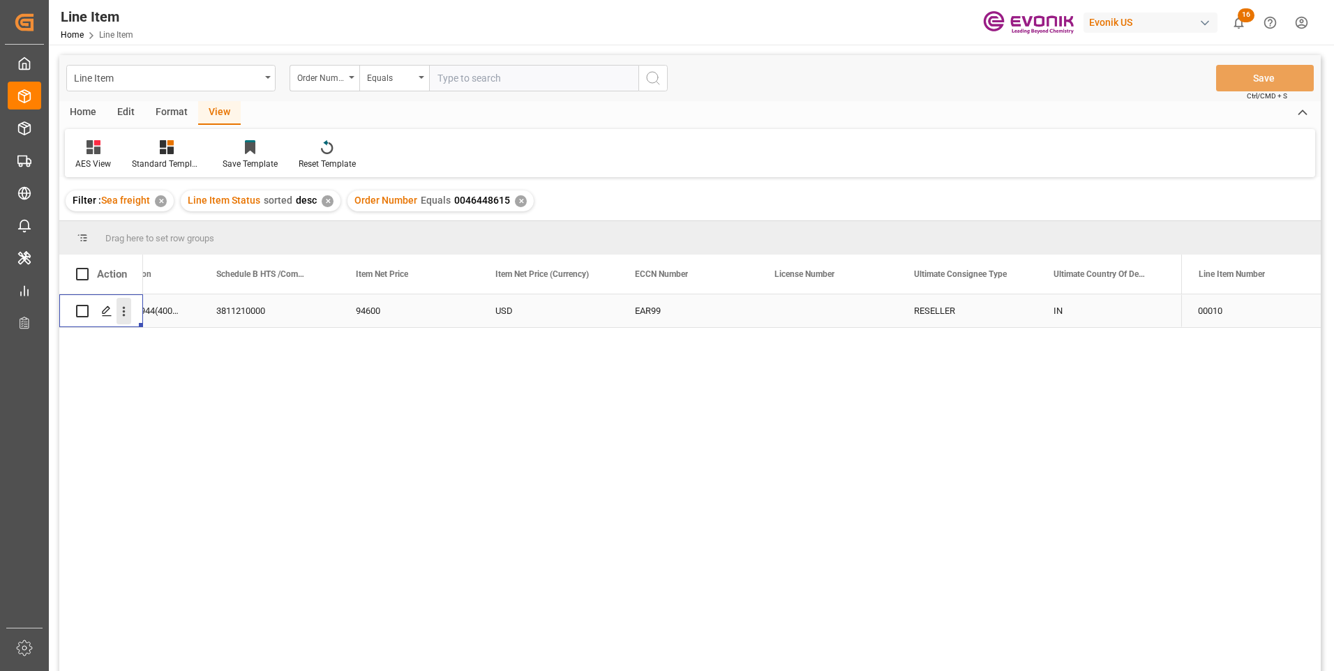
click at [119, 312] on icon "open menu" at bounding box center [123, 311] width 15 height 15
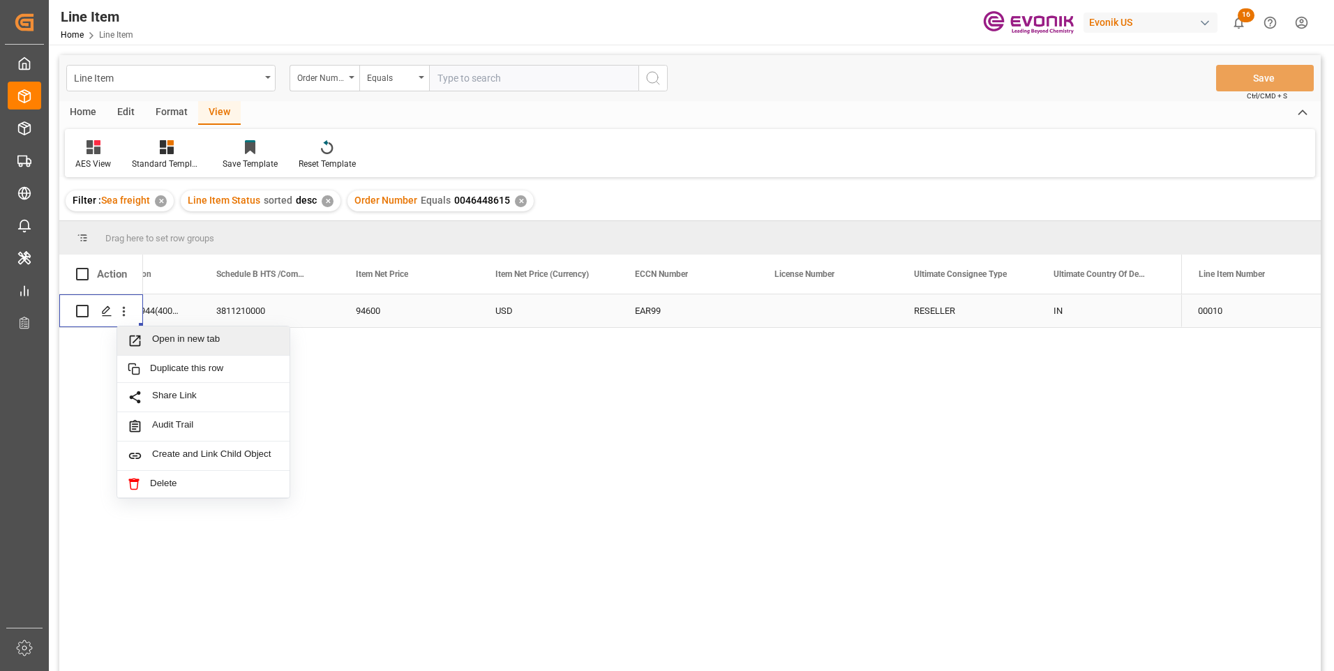
click at [170, 336] on span "Open in new tab" at bounding box center [215, 340] width 127 height 15
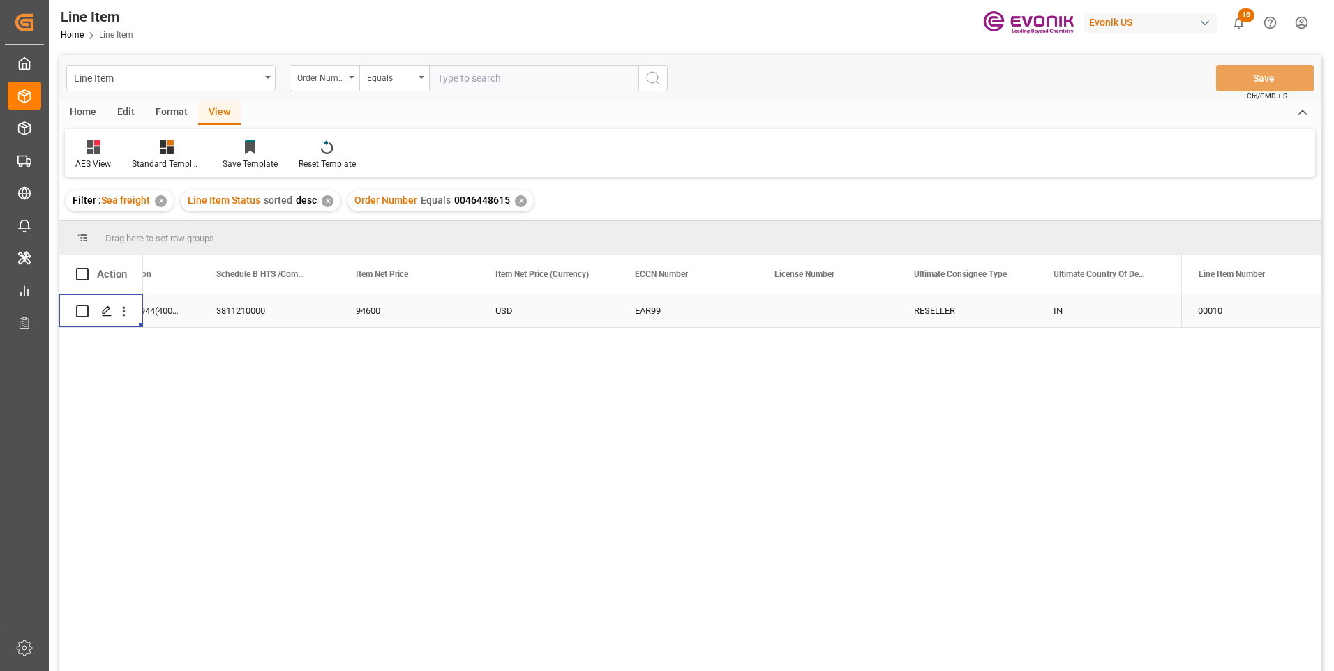
click at [289, 308] on div "3811210000" at bounding box center [268, 310] width 139 height 33
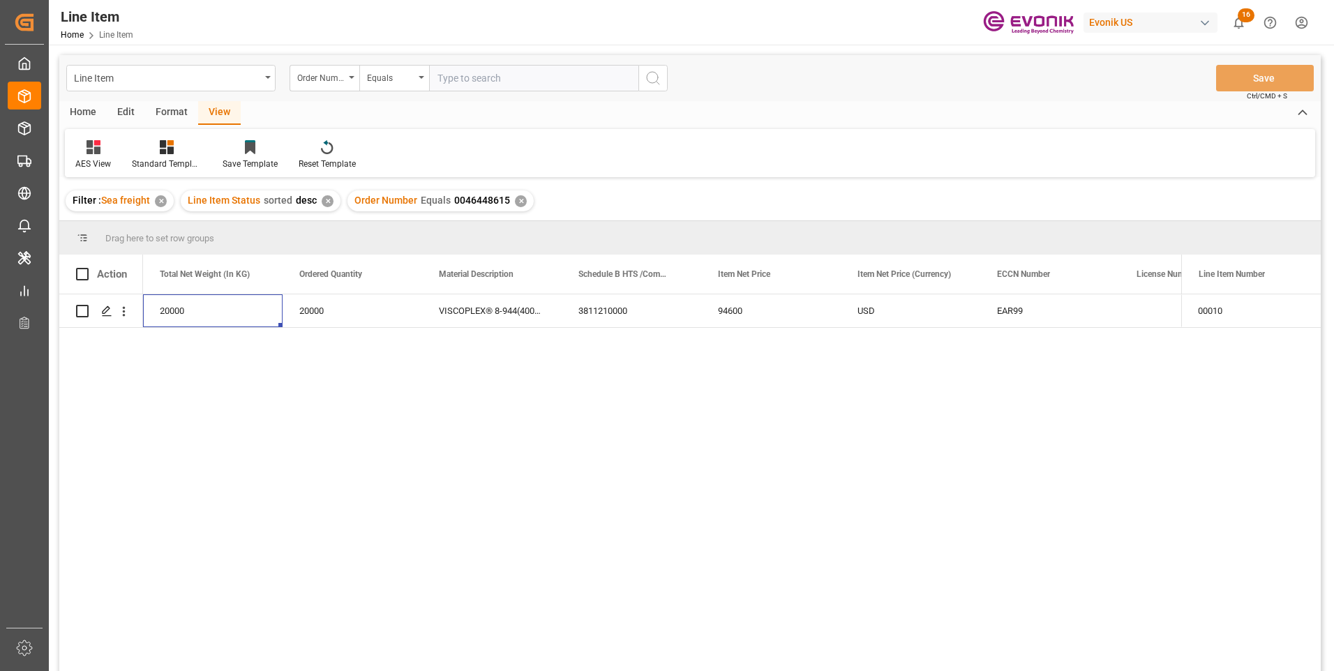
scroll to position [0, 418]
click at [312, 311] on div "20000" at bounding box center [351, 310] width 139 height 33
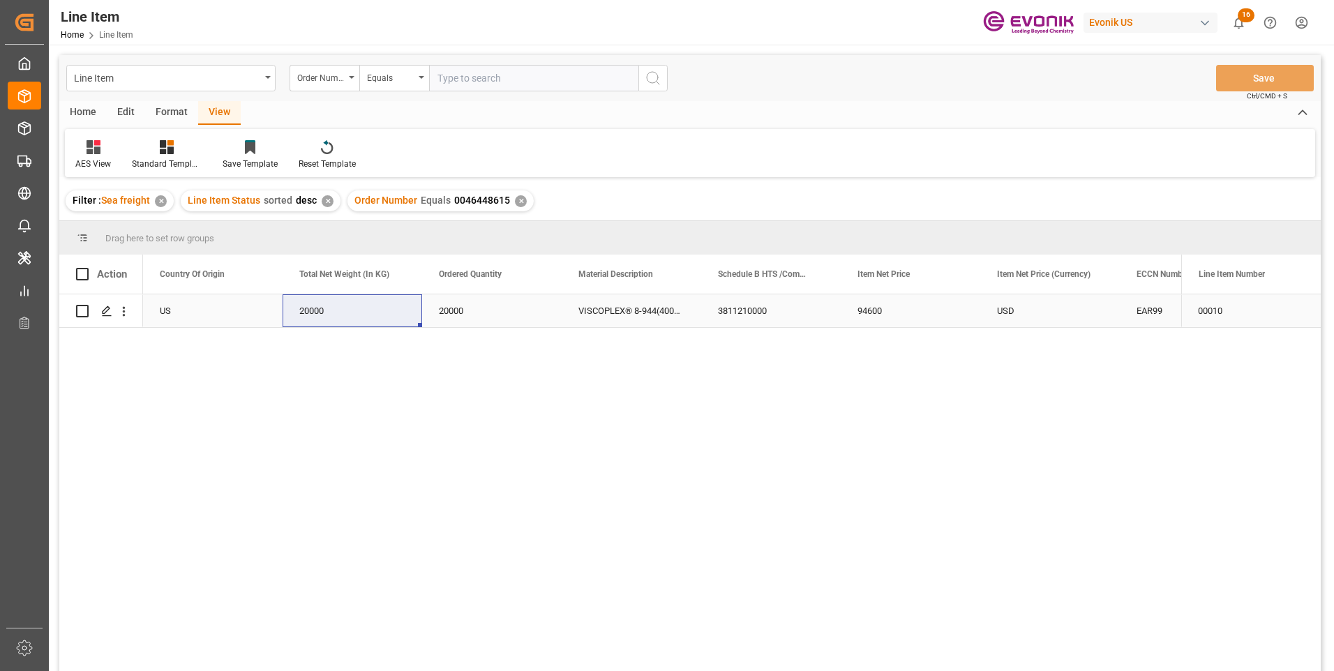
drag, startPoint x: 873, startPoint y: 309, endPoint x: 838, endPoint y: 344, distance: 49.3
click at [873, 309] on div "94600" at bounding box center [909, 310] width 139 height 33
click at [1073, 307] on div "USD" at bounding box center [1049, 310] width 139 height 33
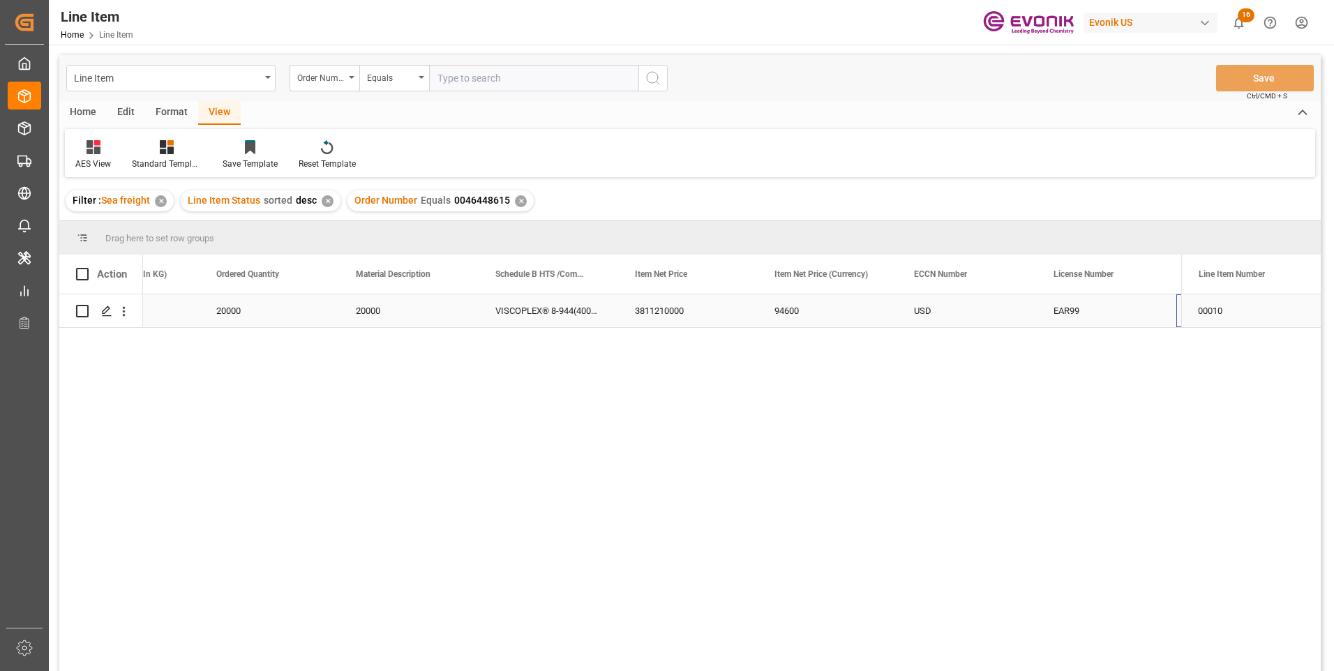
scroll to position [0, 780]
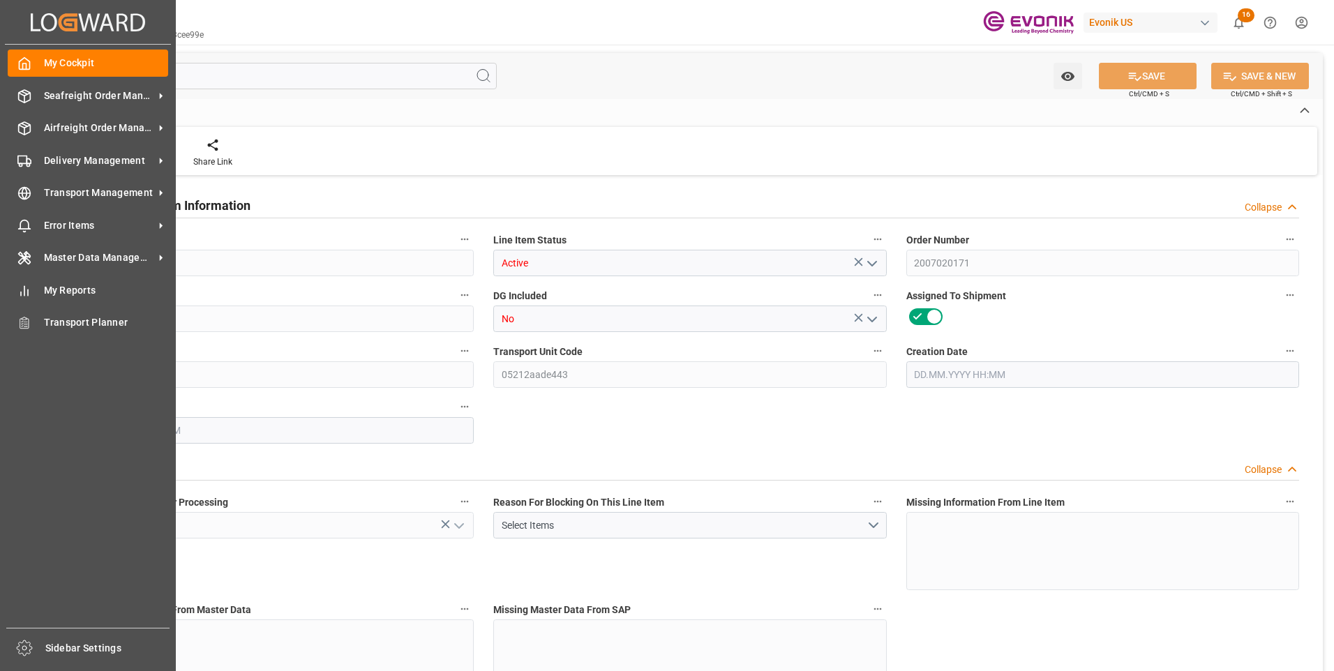
type input "20"
type input "18250"
type input "18143.6"
type input "54.568"
type input "40"
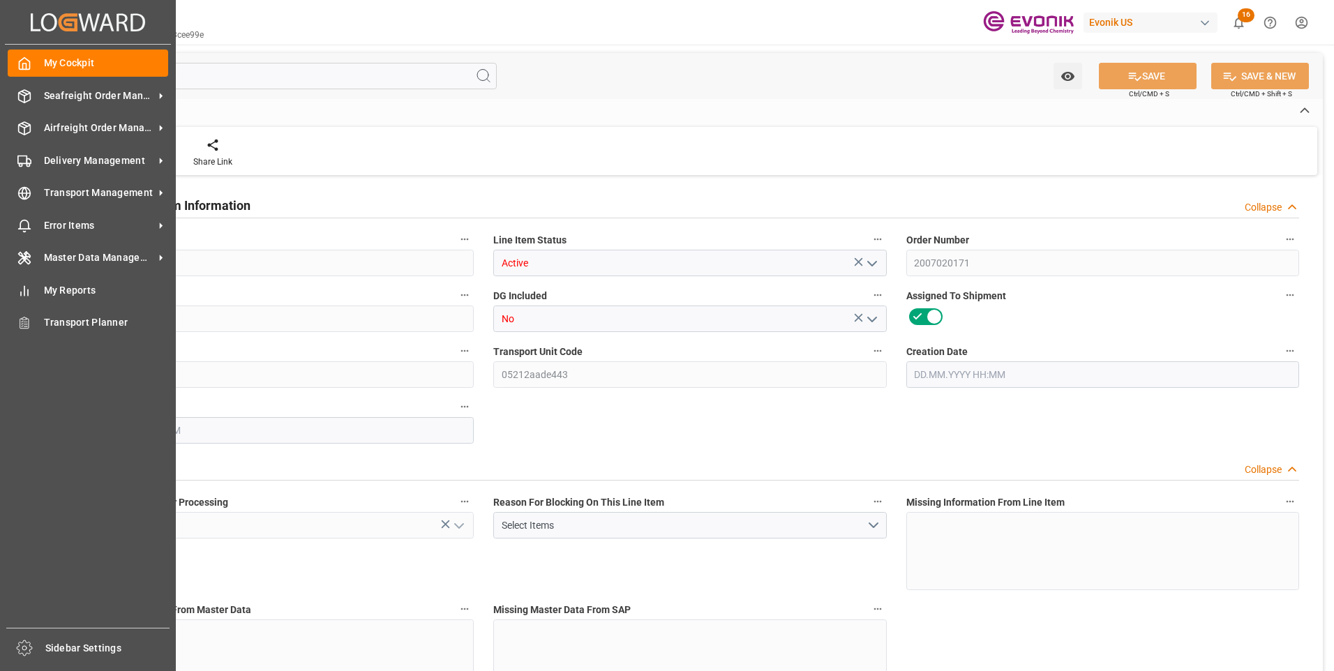
type input "0"
type input "40"
type input "18250"
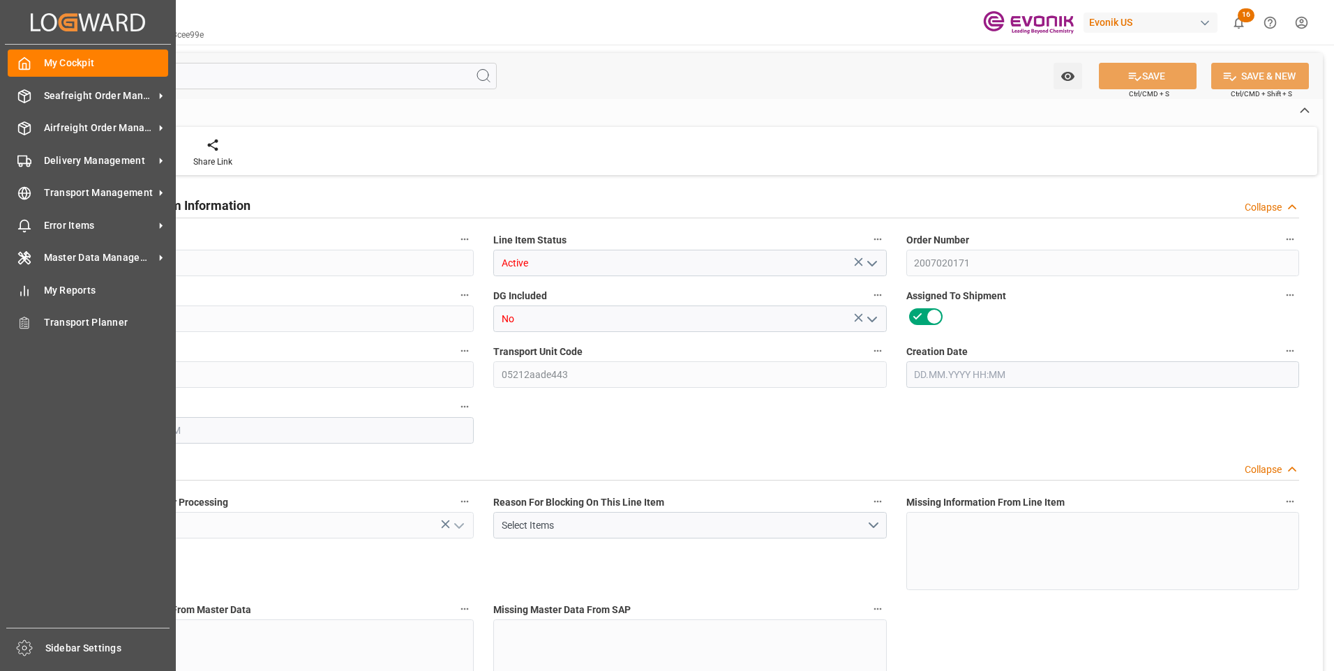
type input "18568"
type input "18143.6"
type input "54.568"
type input "54568.04"
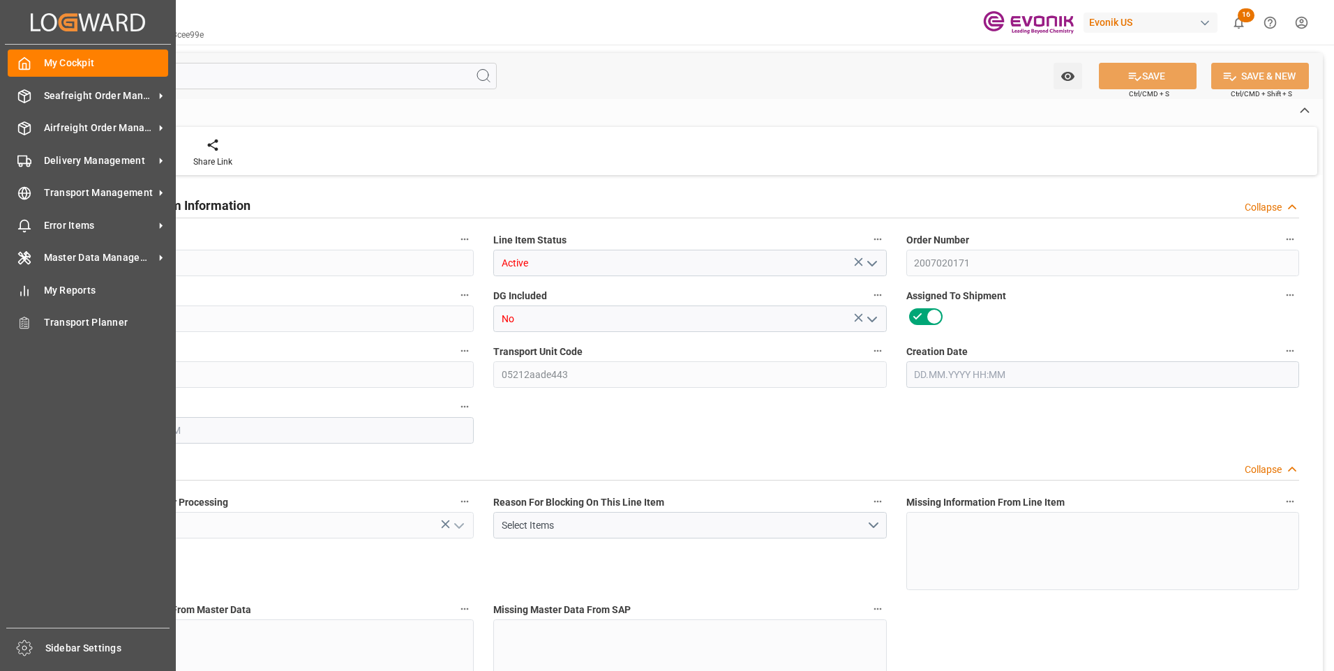
type input "0"
type input "23.05.2025 20:09"
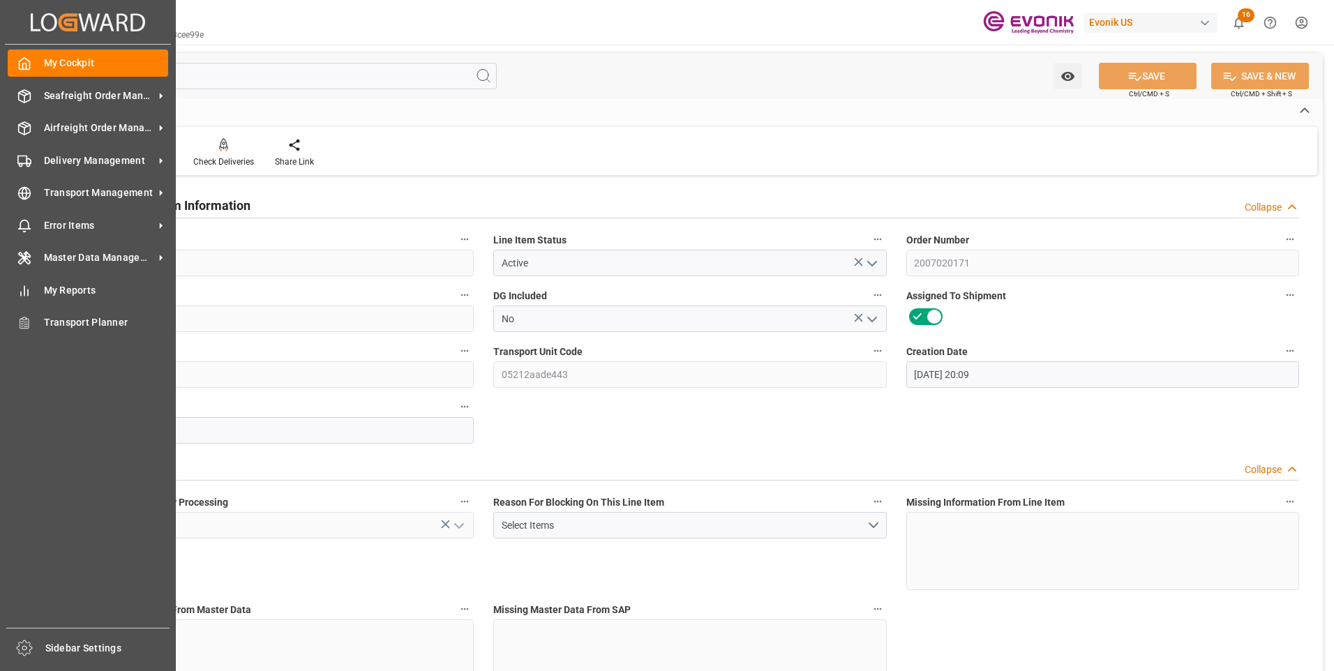
type input "05.08.2025 07:12"
type input "30.09.2025"
type input "08.09.2025"
type input "29.08.2025"
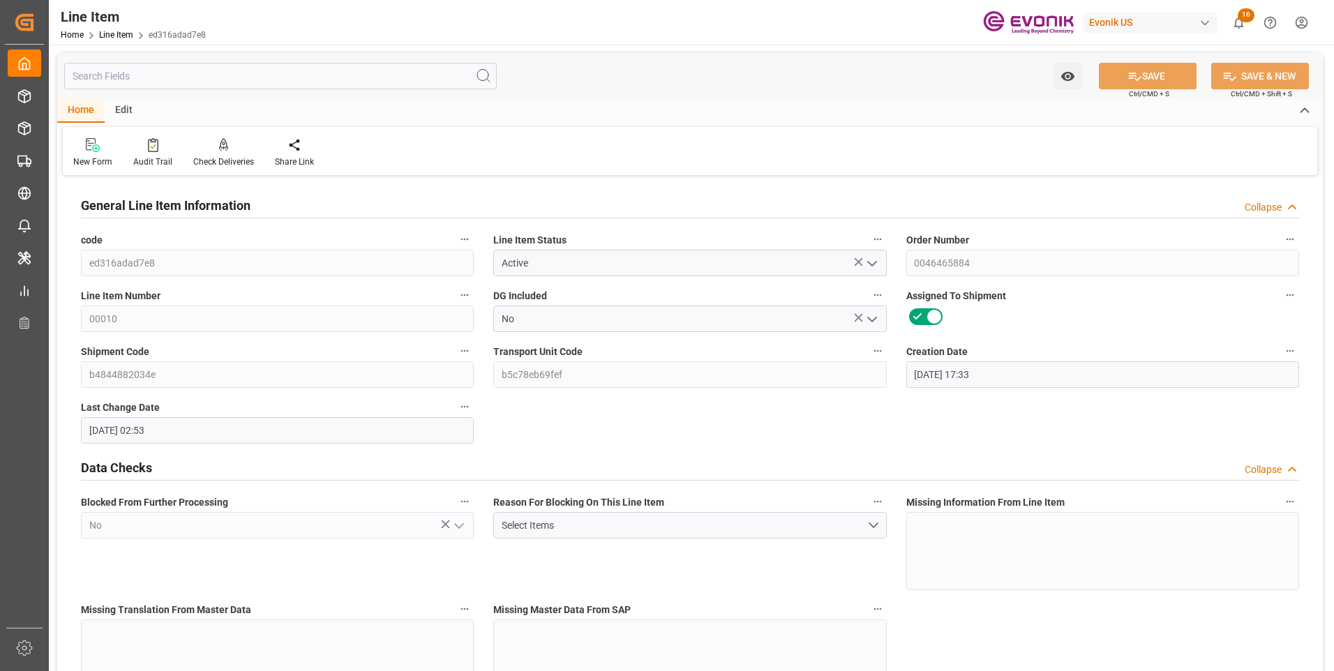
click at [254, 77] on input "text" at bounding box center [280, 76] width 432 height 27
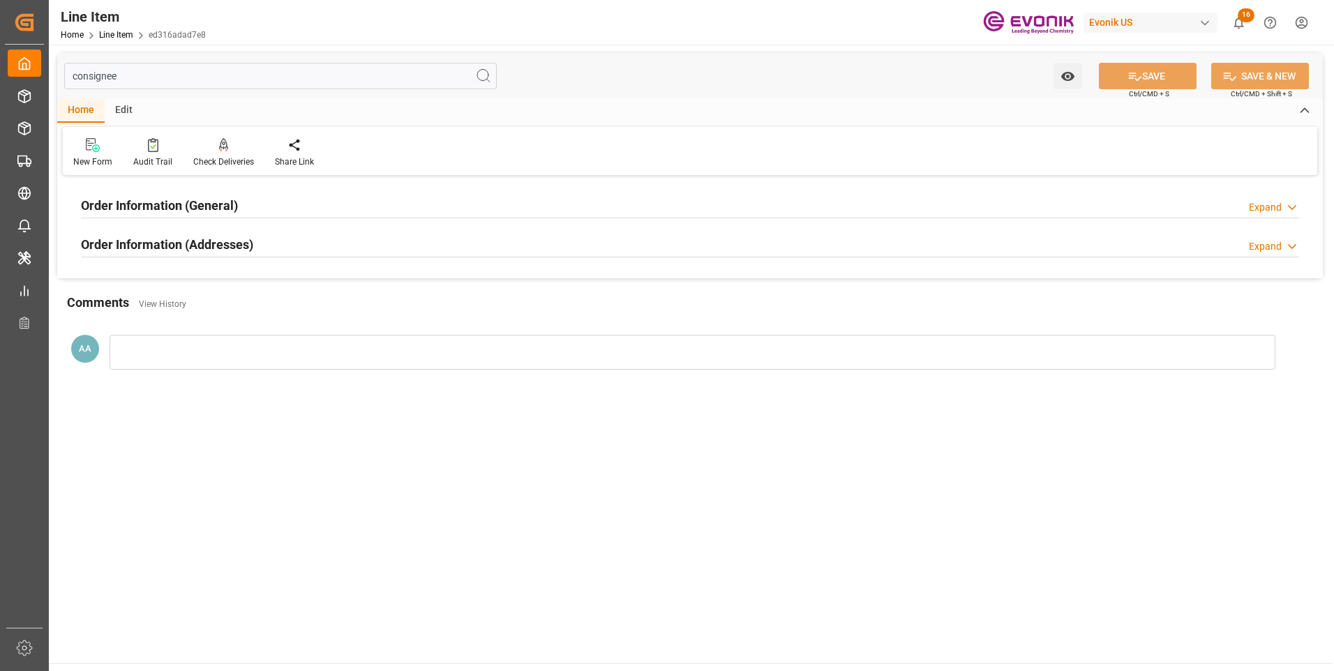
type input "consignee"
click at [198, 204] on h2 "Order Information (General)" at bounding box center [159, 205] width 157 height 19
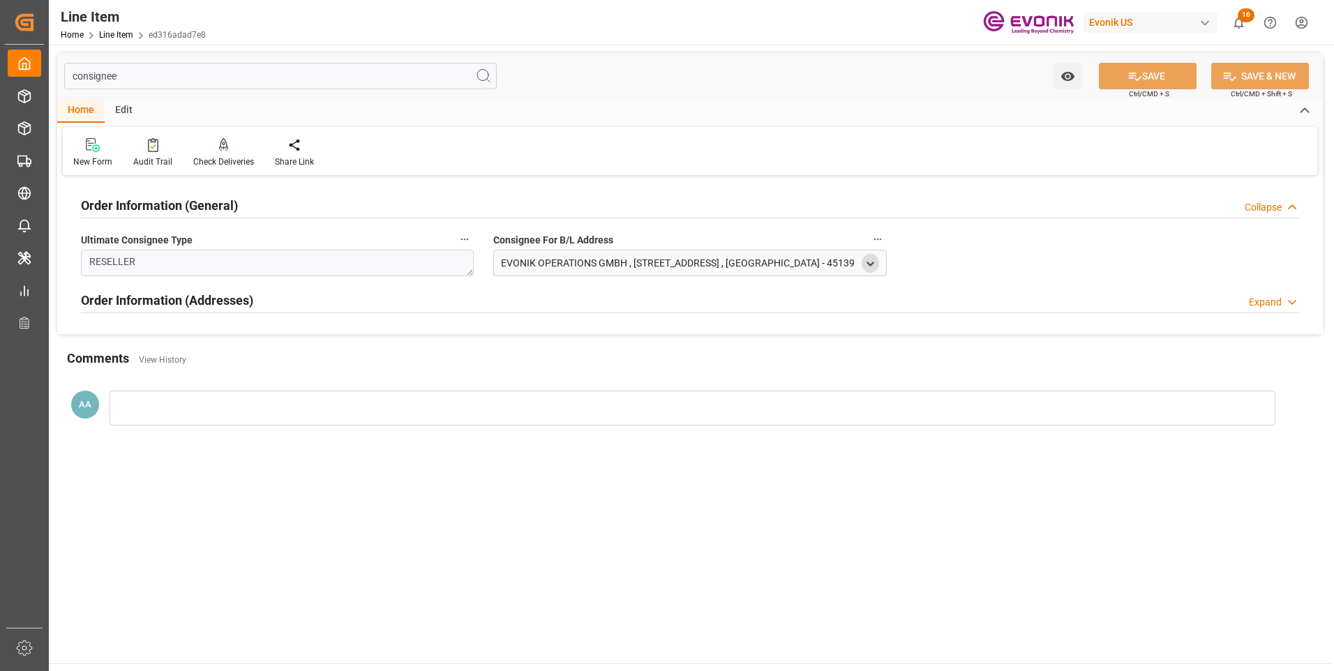
click at [871, 261] on icon "open menu" at bounding box center [870, 264] width 12 height 12
click at [262, 469] on main "consignee Watch Option SAVE Ctrl/CMD + S SAVE & NEW Ctrl/CMD + Shift + S Home E…" at bounding box center [690, 354] width 1282 height 619
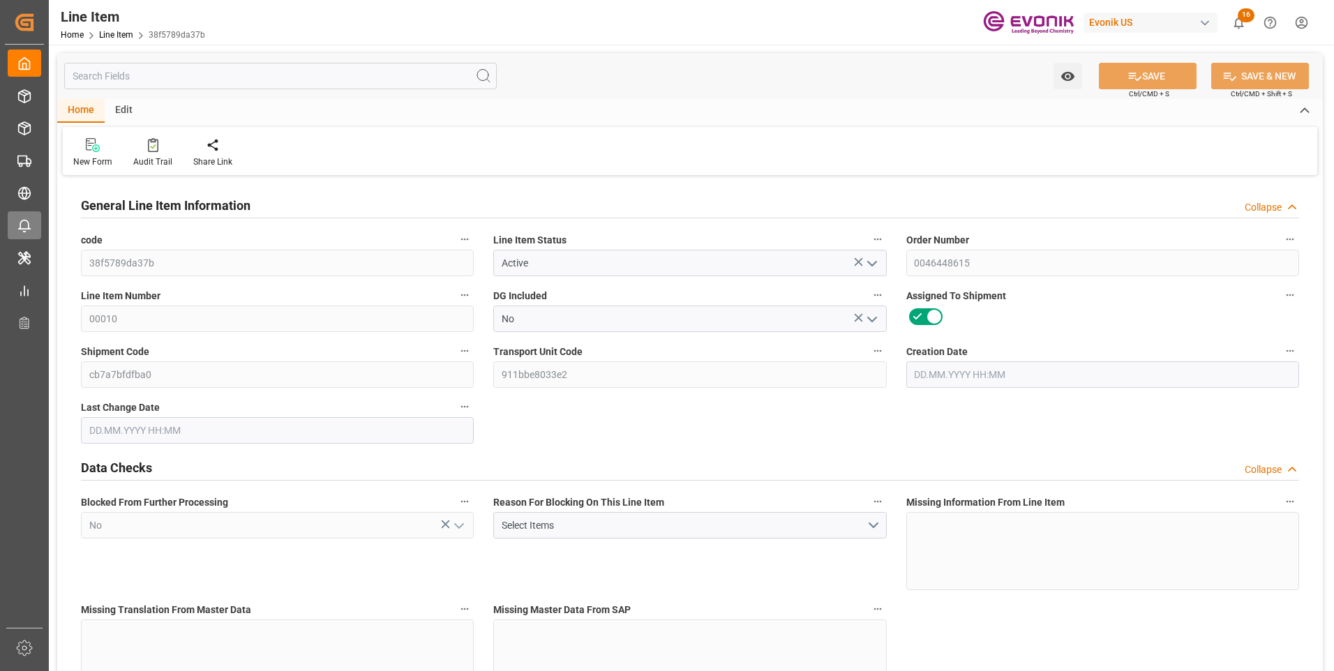
type input "0"
type input "20000"
type input "0"
type input "20000"
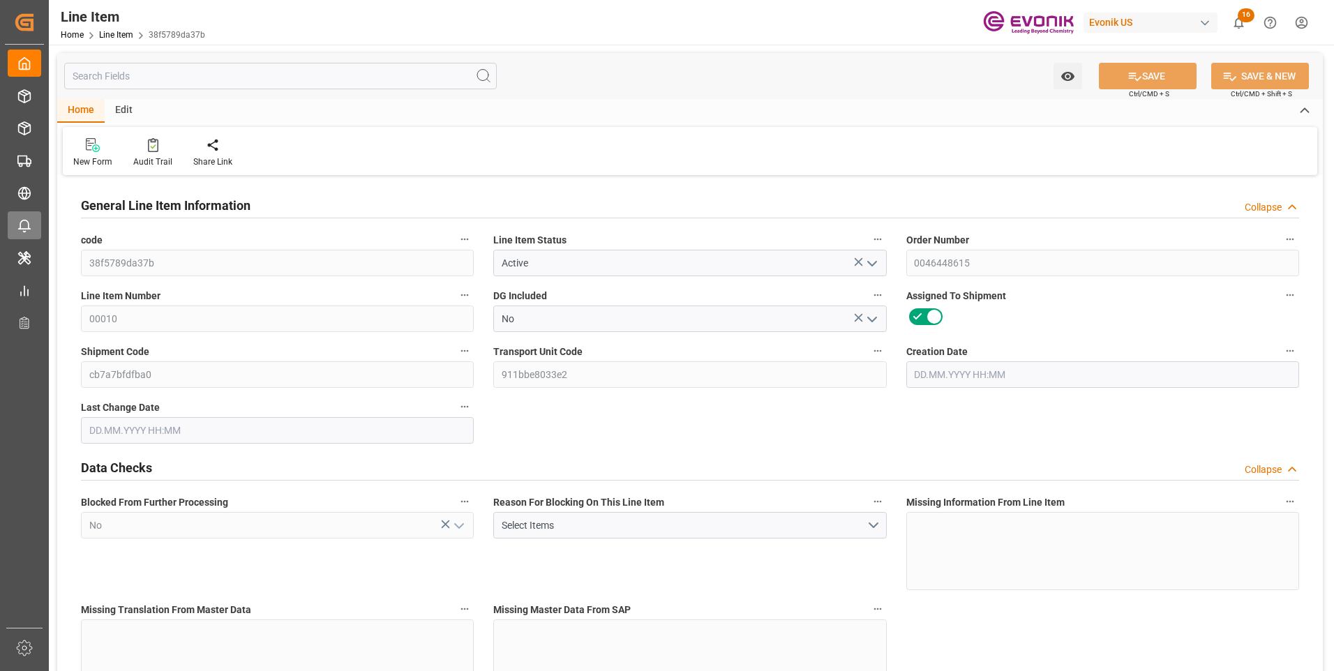
type input "94600"
type input "20000"
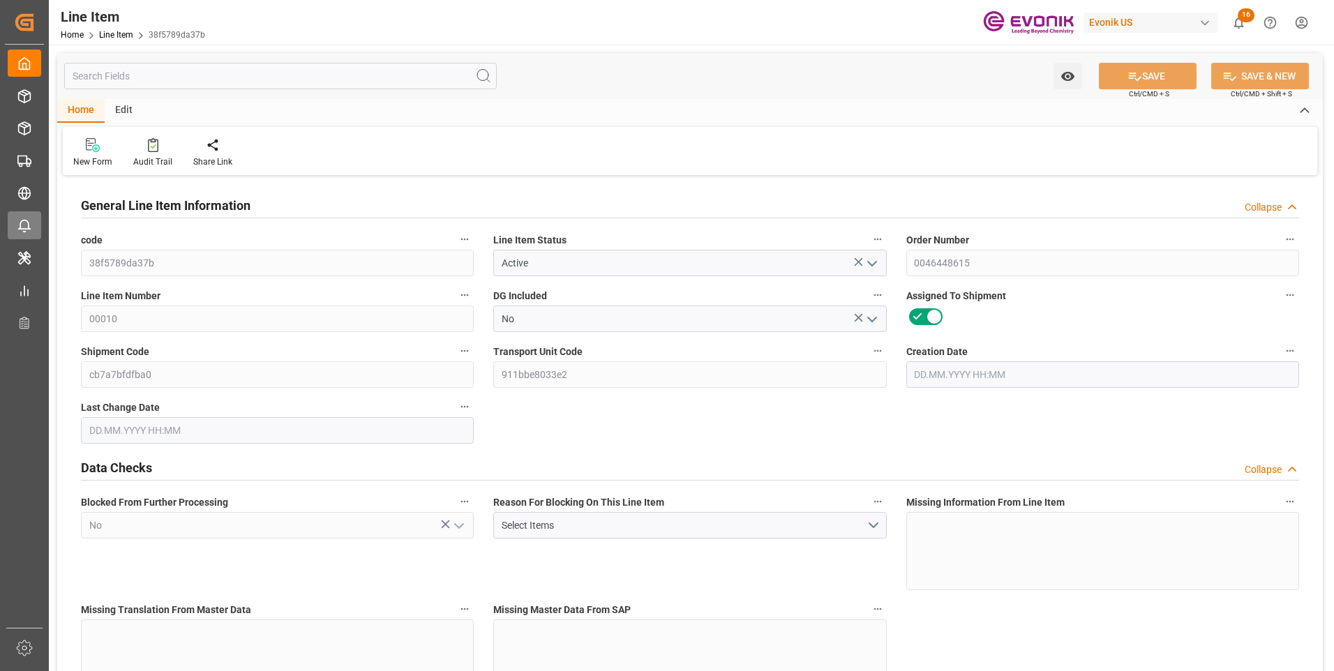
type input "20000"
type input "0"
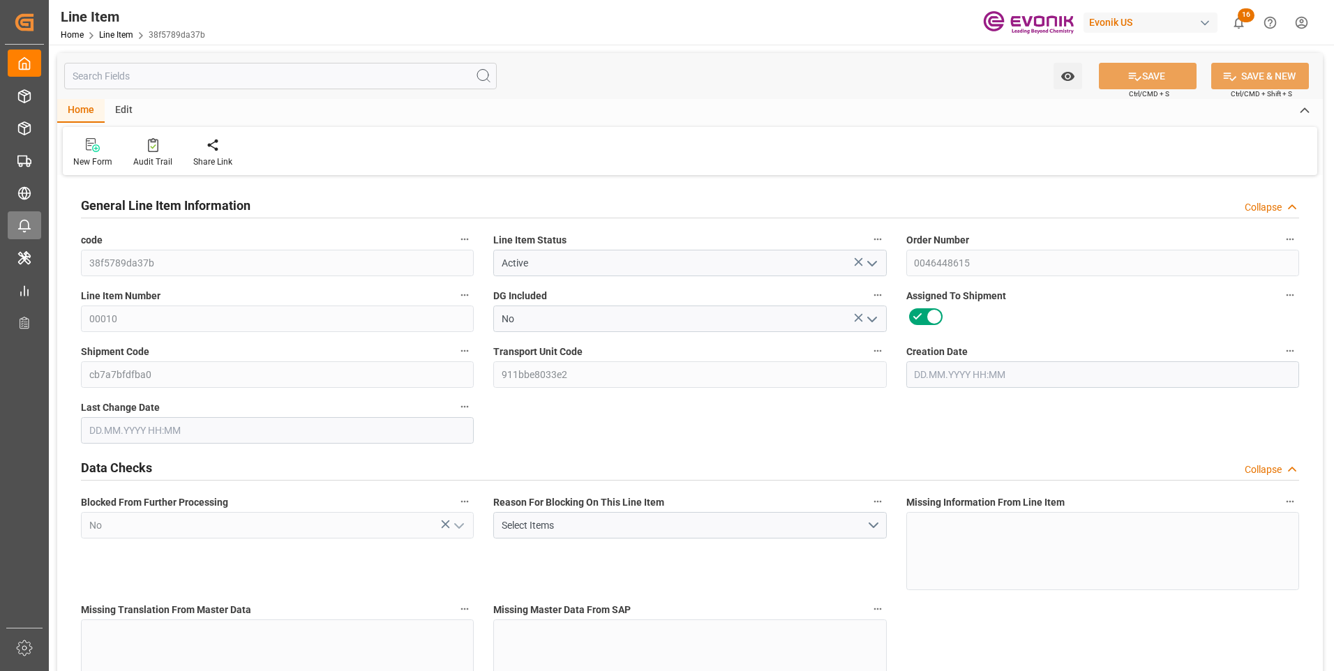
type input "20000"
type input "0"
type input "[DATE] 18:59"
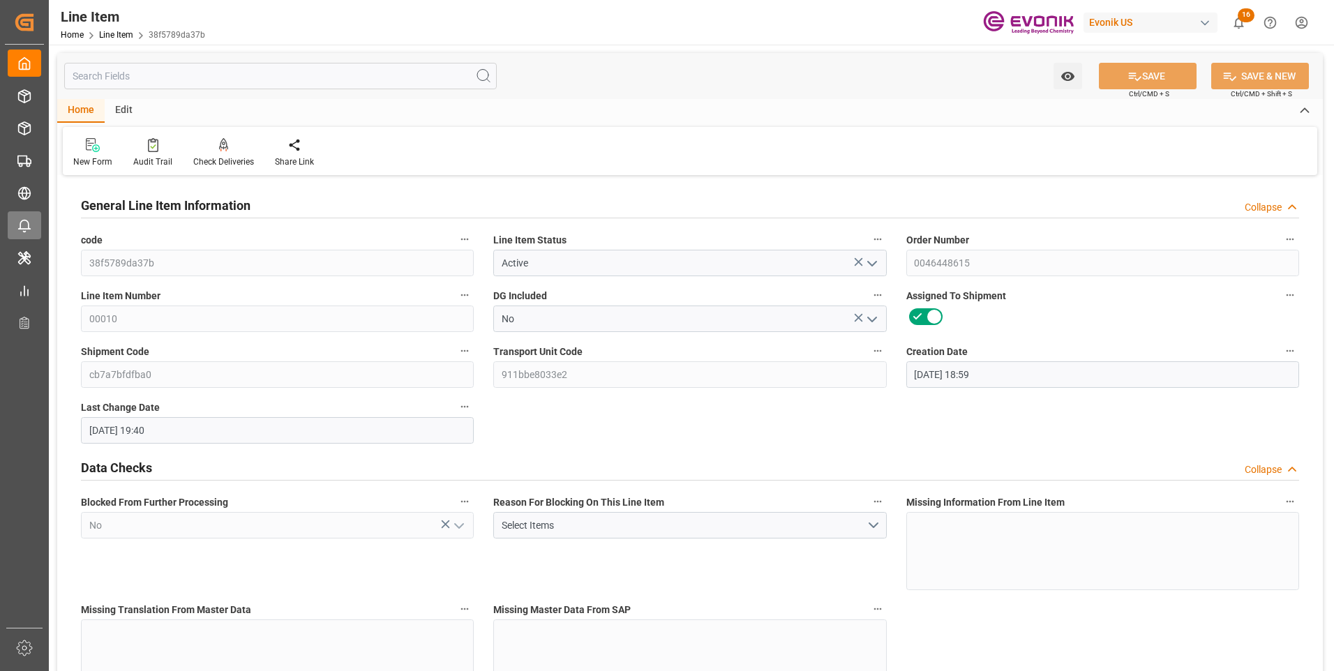
type input "[DATE] 19:40"
type input "[DATE]"
click at [171, 73] on input "text" at bounding box center [280, 76] width 432 height 27
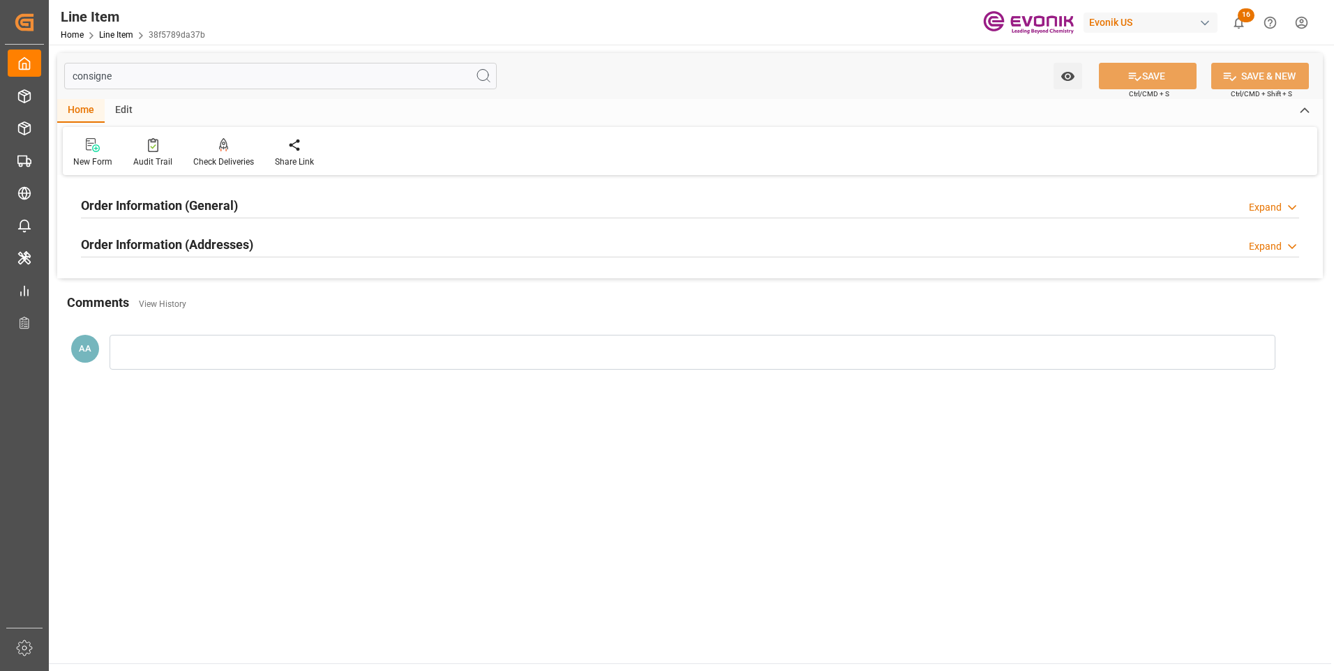
type input "consigne"
click at [217, 204] on h2 "Order Information (General)" at bounding box center [159, 205] width 157 height 19
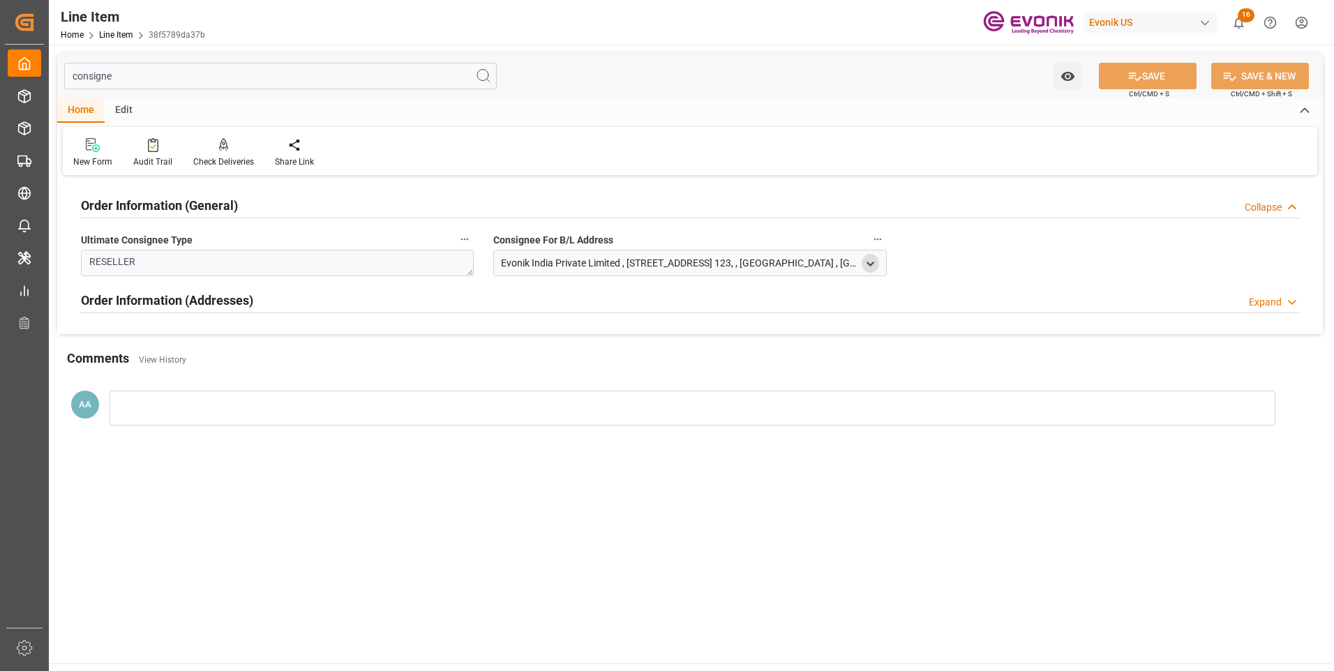
click at [868, 262] on icon "open menu" at bounding box center [870, 264] width 12 height 12
click at [521, 382] on input "Panvel" at bounding box center [592, 381] width 174 height 15
type input "[STREET_ADDRESS] 123,"
